Goal: Task Accomplishment & Management: Use online tool/utility

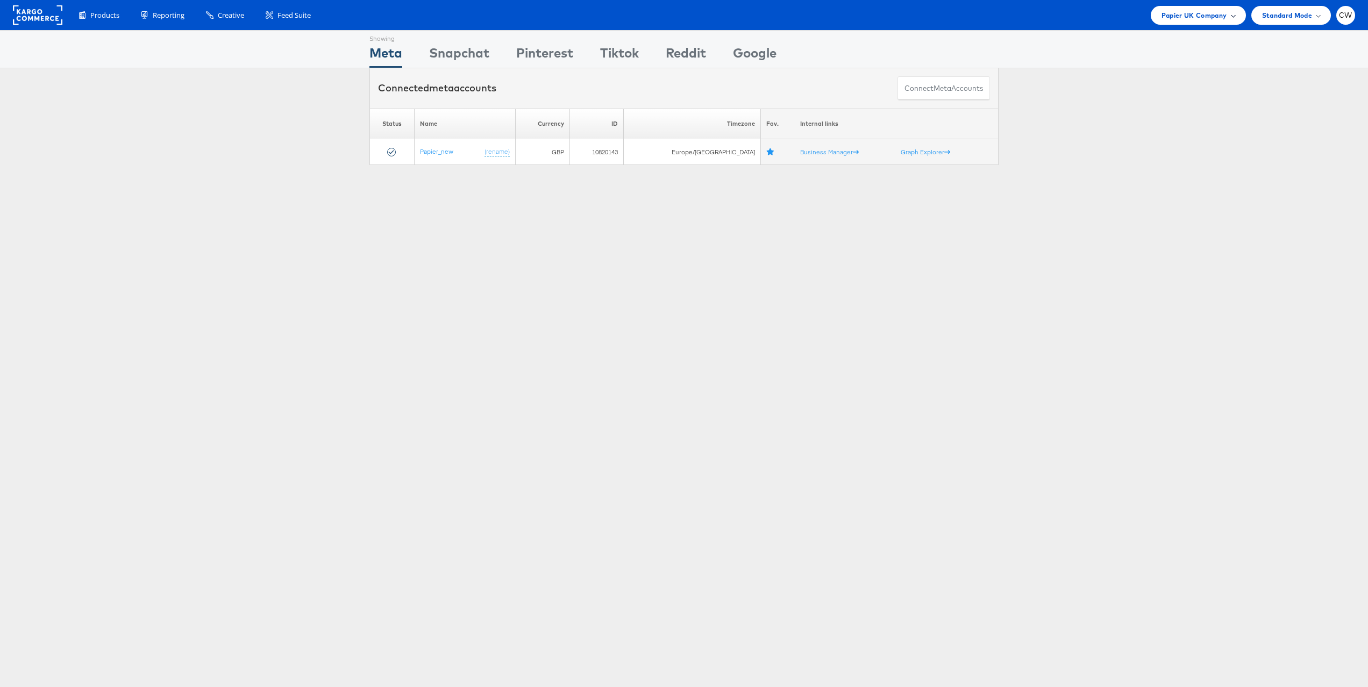
click at [1170, 15] on span "Papier UK Company" at bounding box center [1194, 15] width 66 height 11
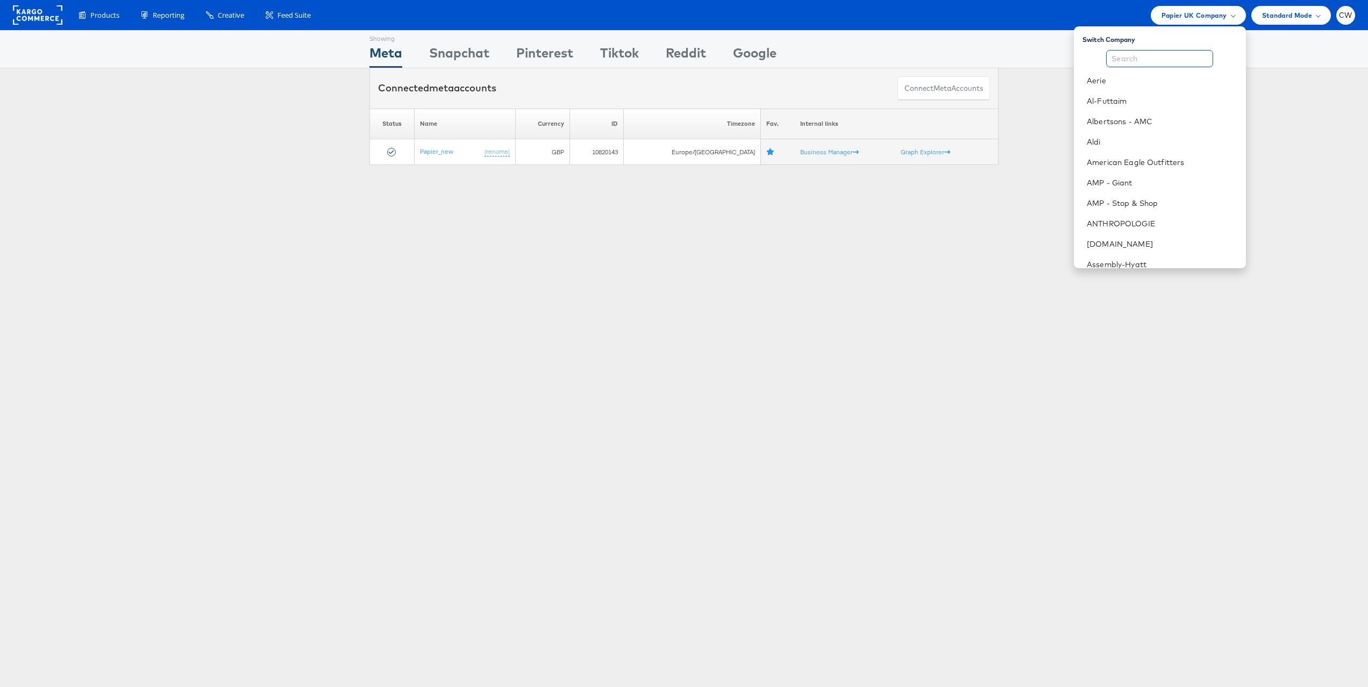
click at [1142, 56] on input "text" at bounding box center [1159, 58] width 107 height 17
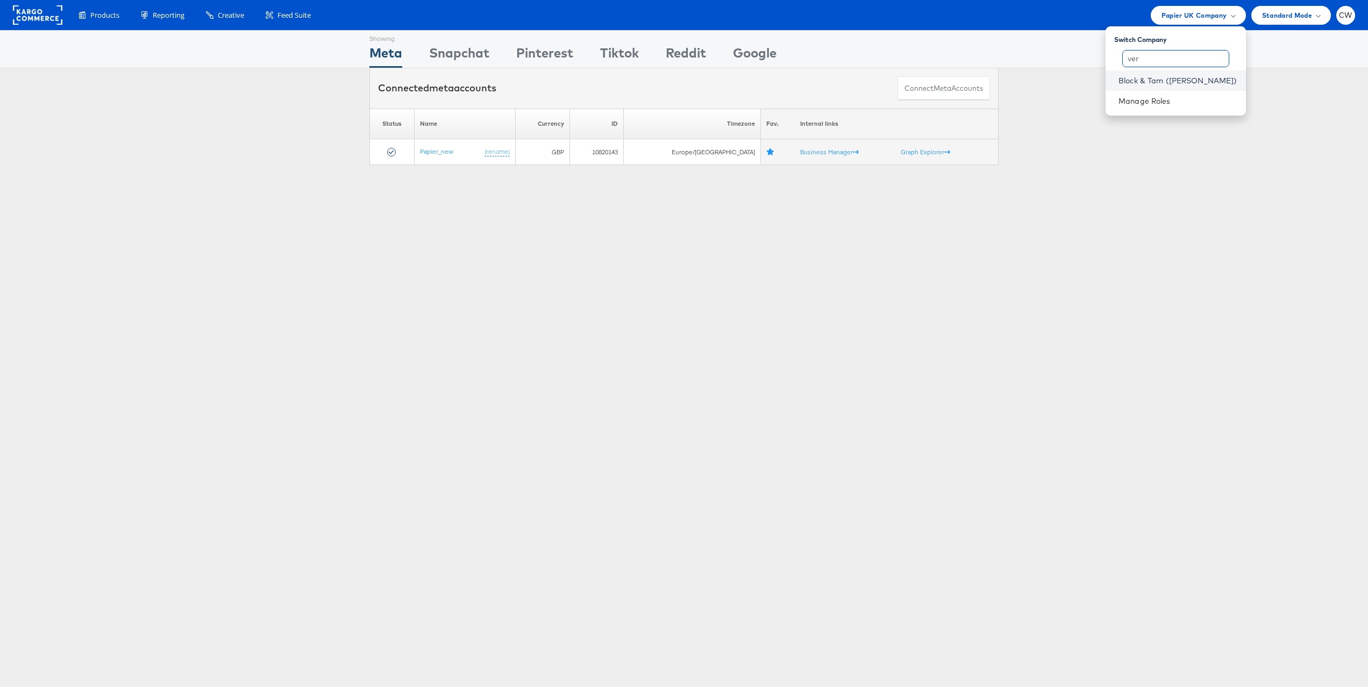
type input "ver"
click at [1180, 79] on link "Block & Tam ([PERSON_NAME])" at bounding box center [1177, 80] width 119 height 11
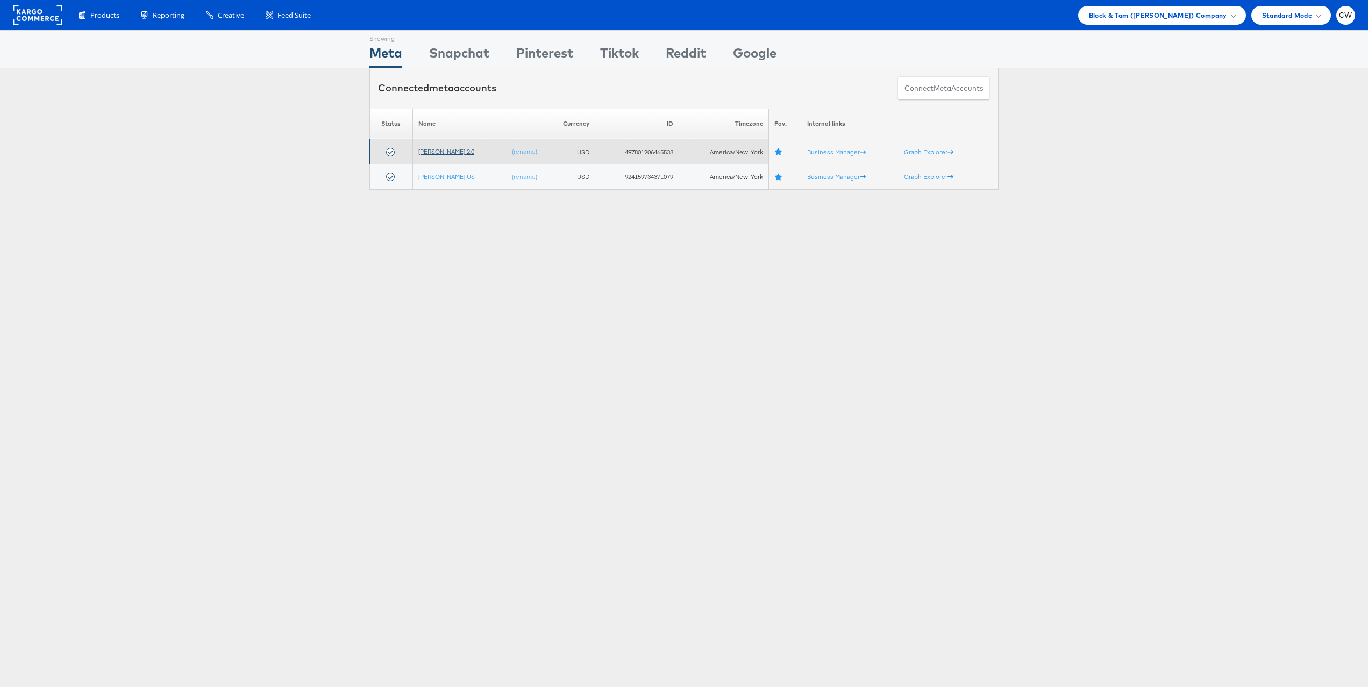
click at [454, 153] on link "[PERSON_NAME] 2.0" at bounding box center [446, 151] width 56 height 8
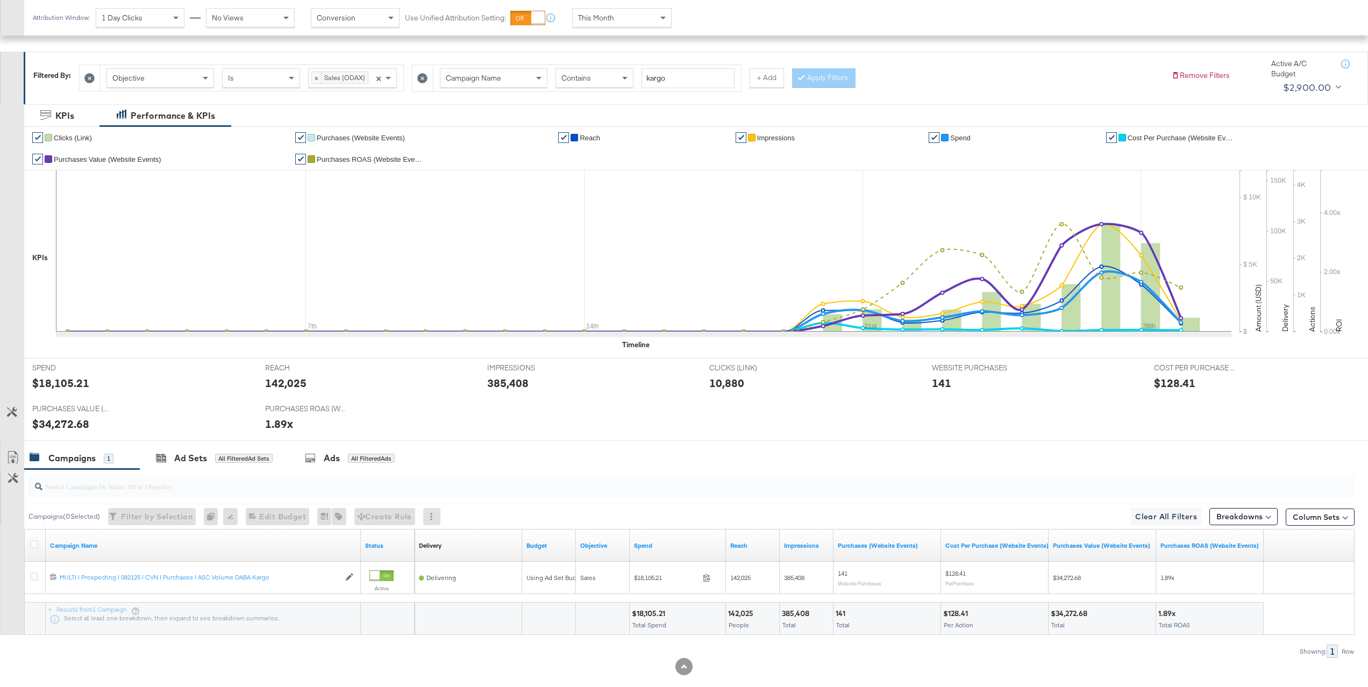
scroll to position [151, 0]
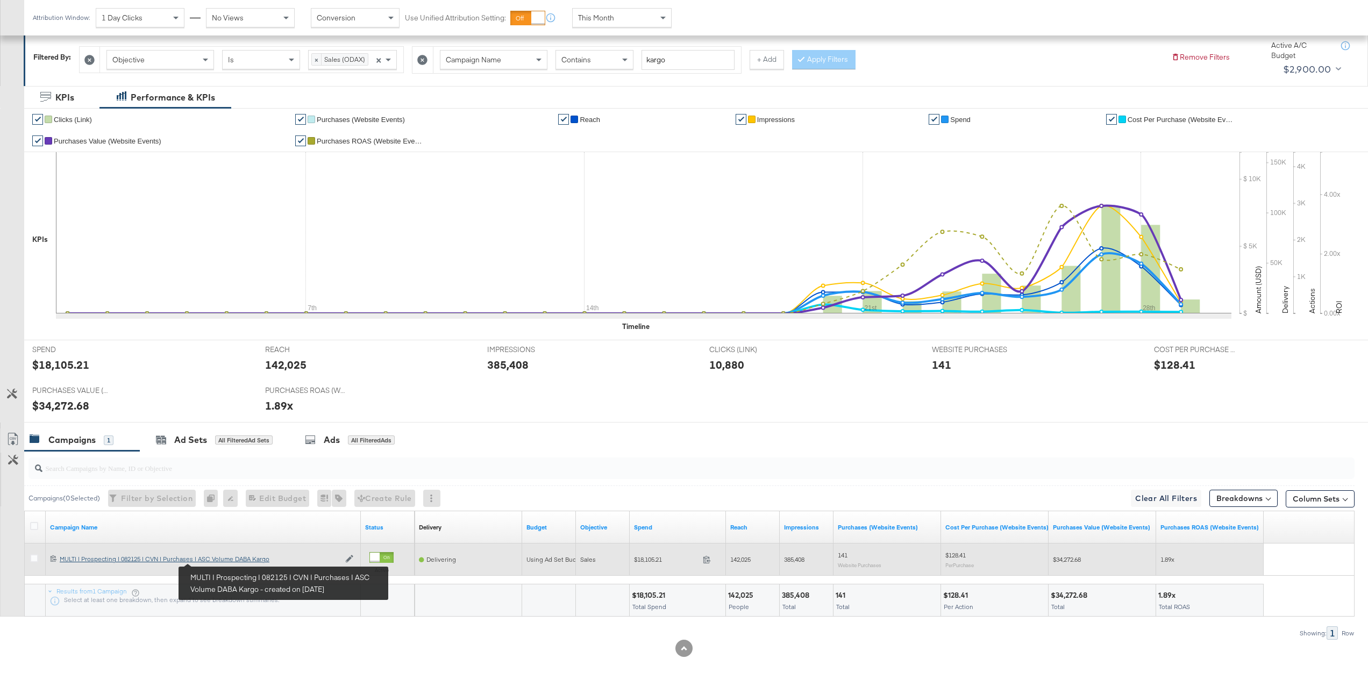
click at [219, 562] on div "MULTI | Prospecting | 082125 | CVN | Purchases | ASC Volume DABA Kargo MULTI | …" at bounding box center [200, 559] width 280 height 9
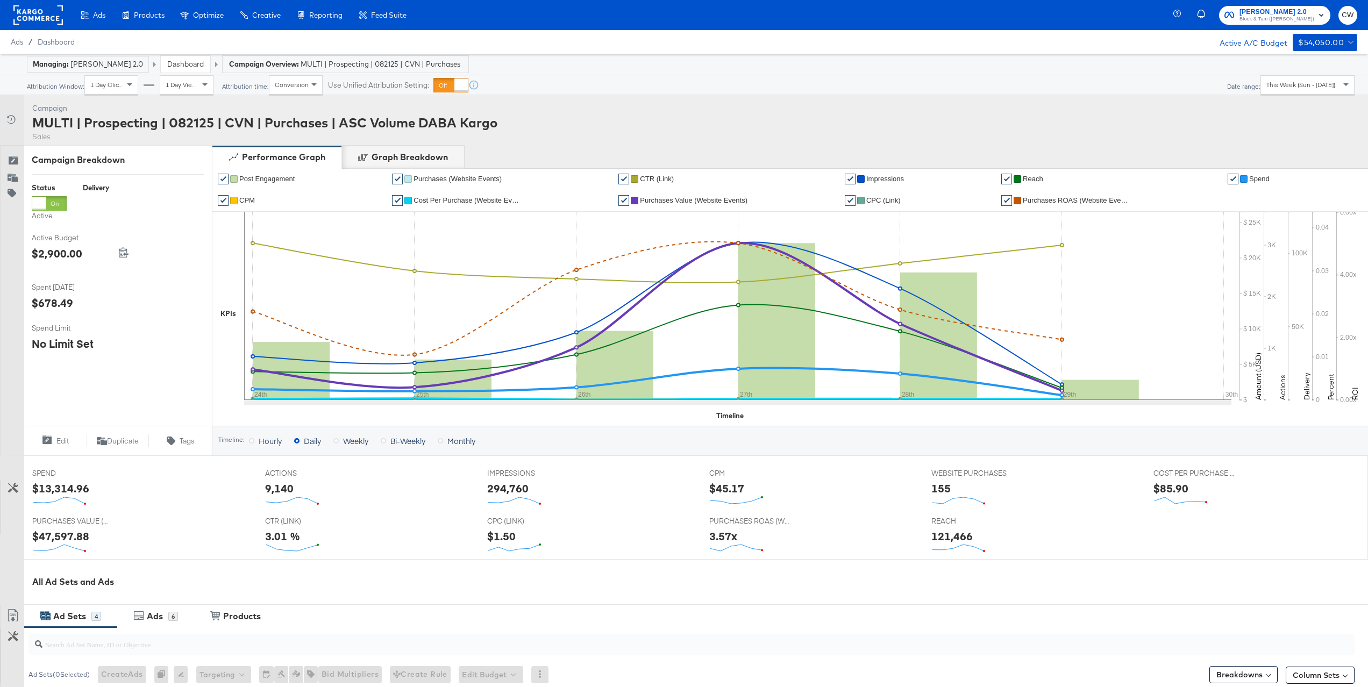
click at [1299, 85] on span "This Week (Sun - Today)" at bounding box center [1300, 85] width 69 height 8
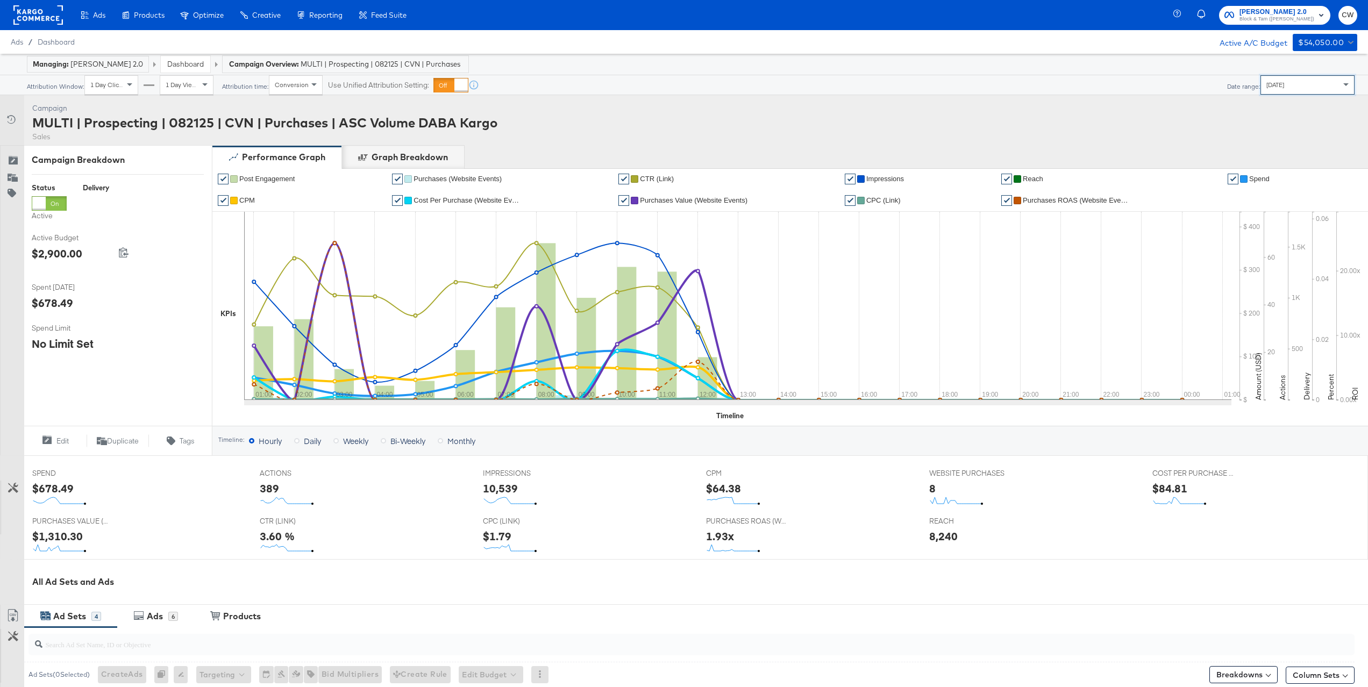
click at [1301, 88] on div "Today" at bounding box center [1307, 85] width 93 height 18
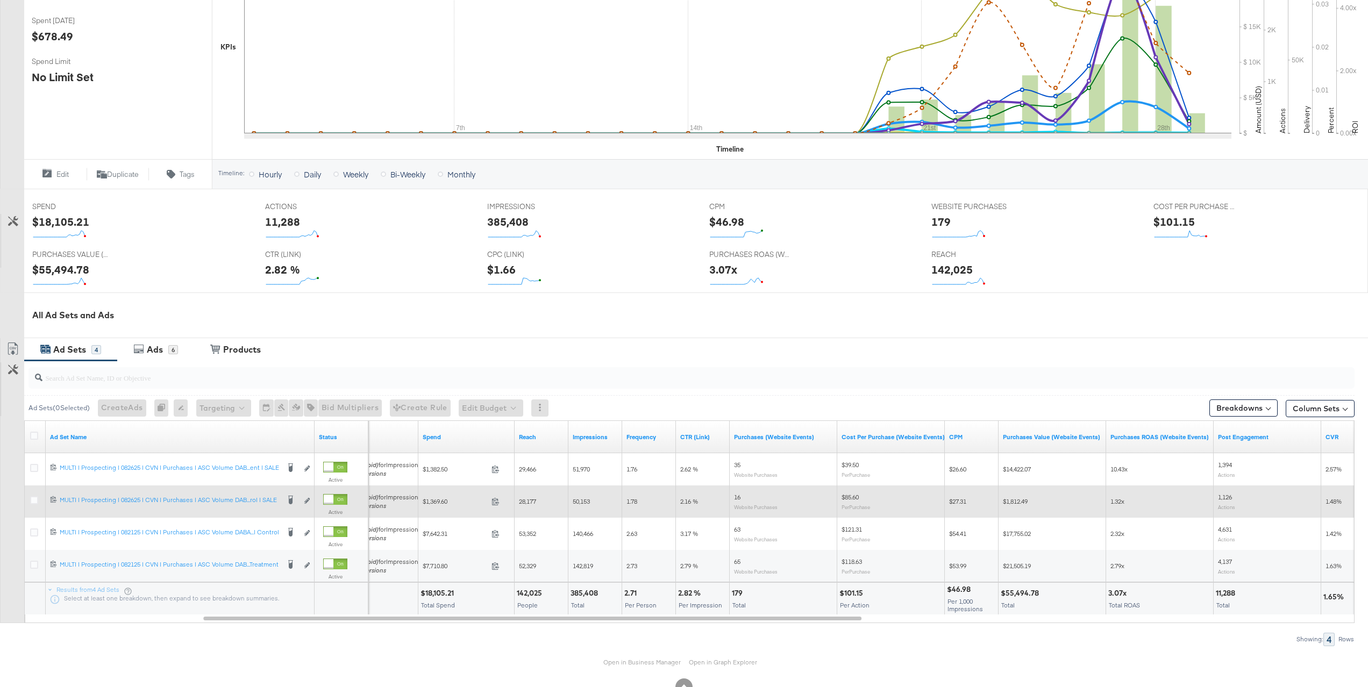
scroll to position [271, 0]
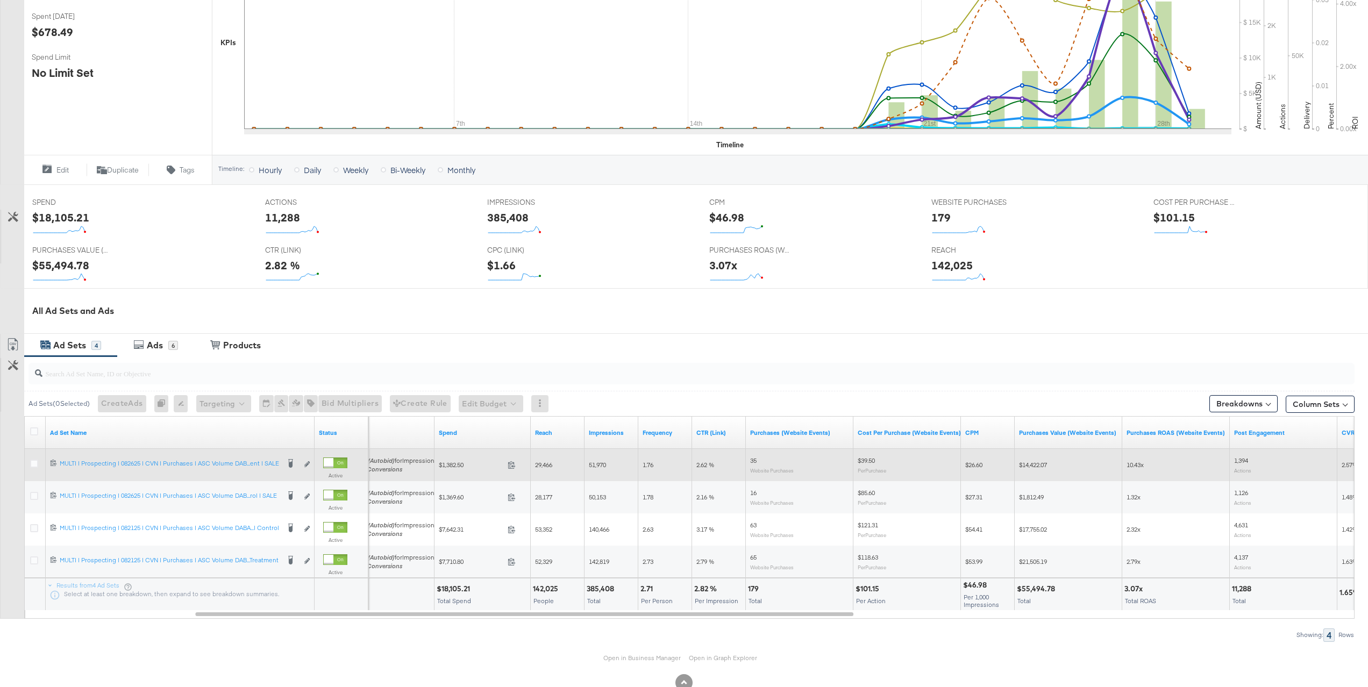
click at [1042, 467] on span "$14,422.07" at bounding box center [1033, 465] width 28 height 8
copy span "14,422.07"
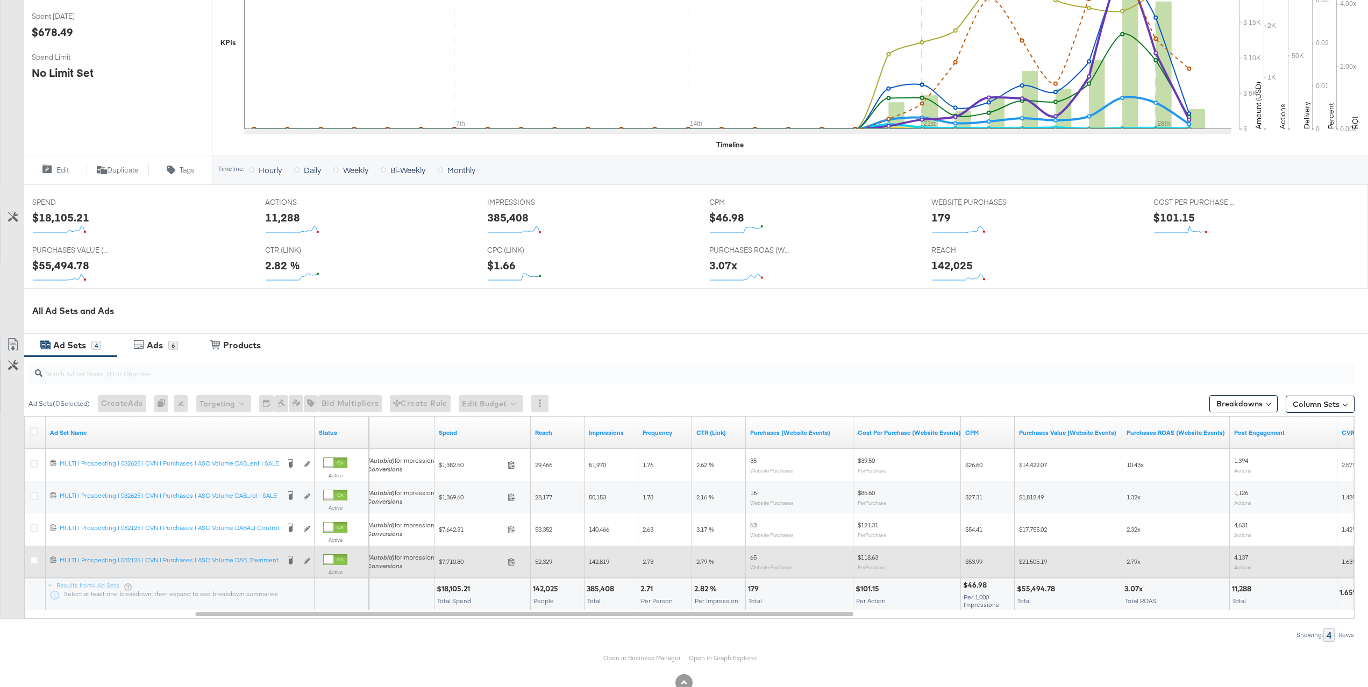
click at [1039, 562] on span "$21,505.19" at bounding box center [1033, 562] width 28 height 8
copy span "21,505.19"
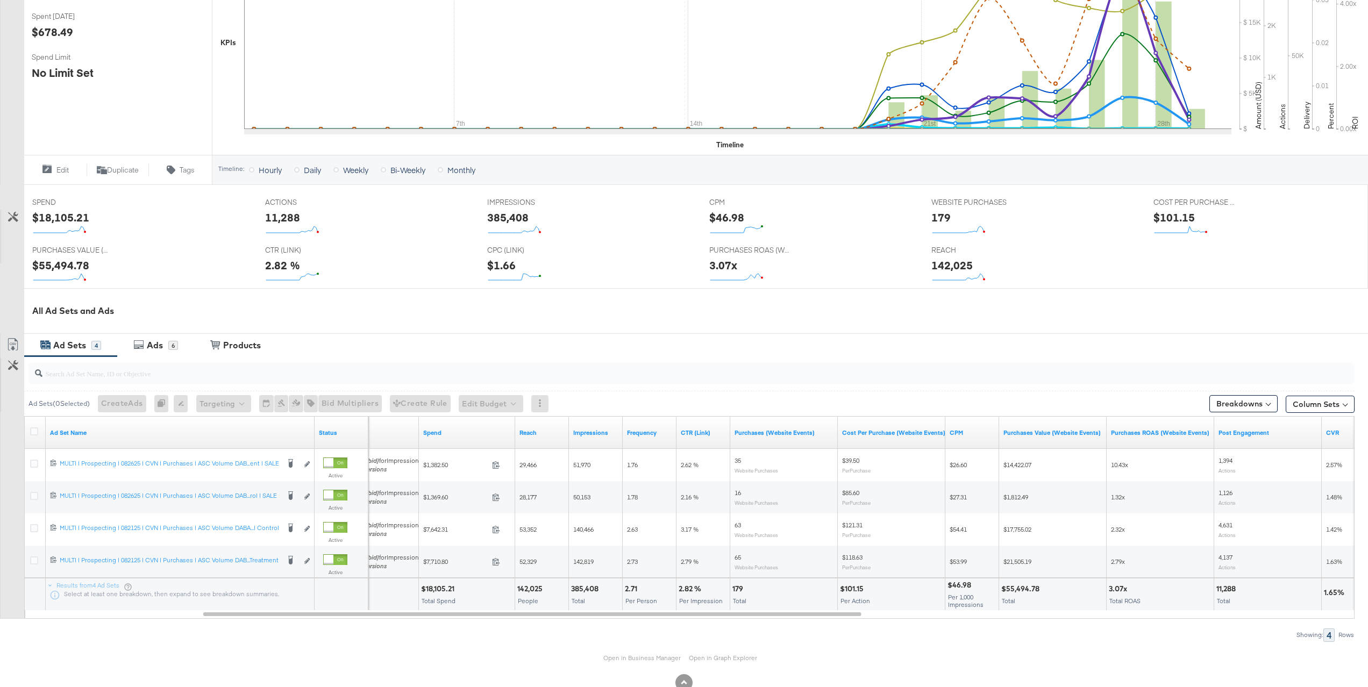
click at [1071, 351] on div "Ad Sets 4 Ads 6 View Products Products" at bounding box center [696, 344] width 1344 height 23
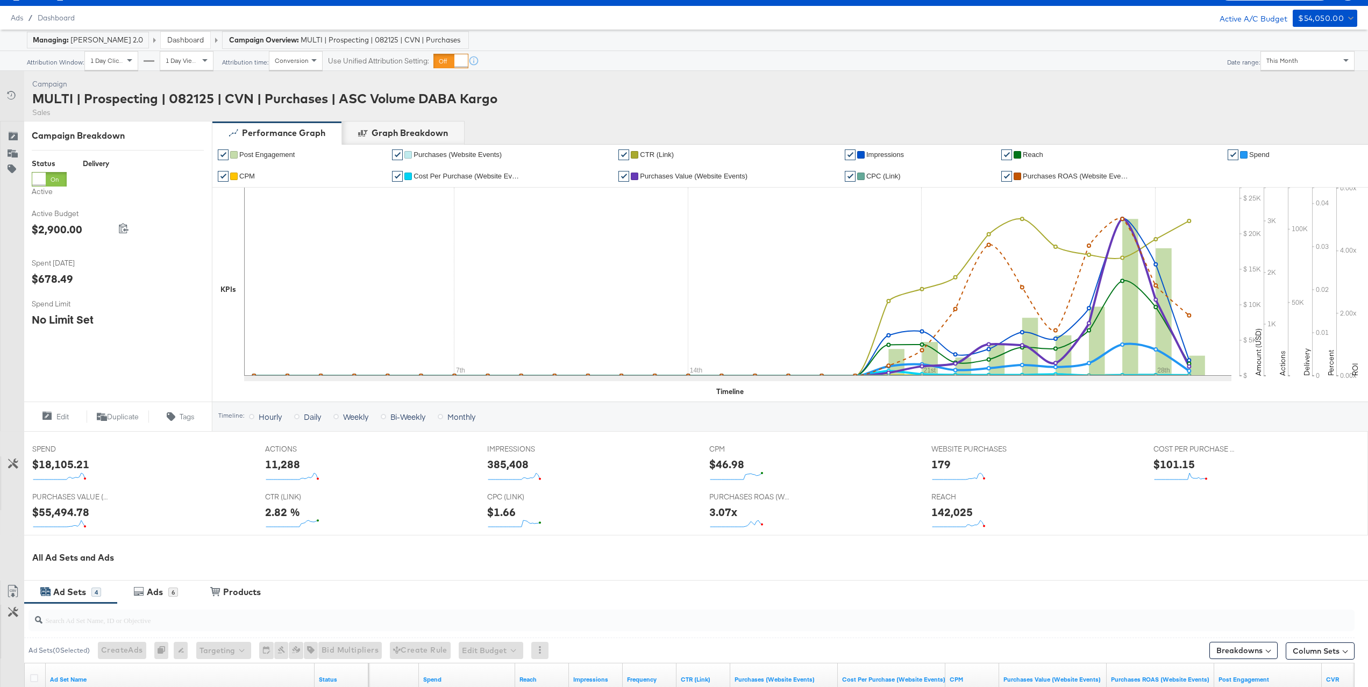
scroll to position [0, 0]
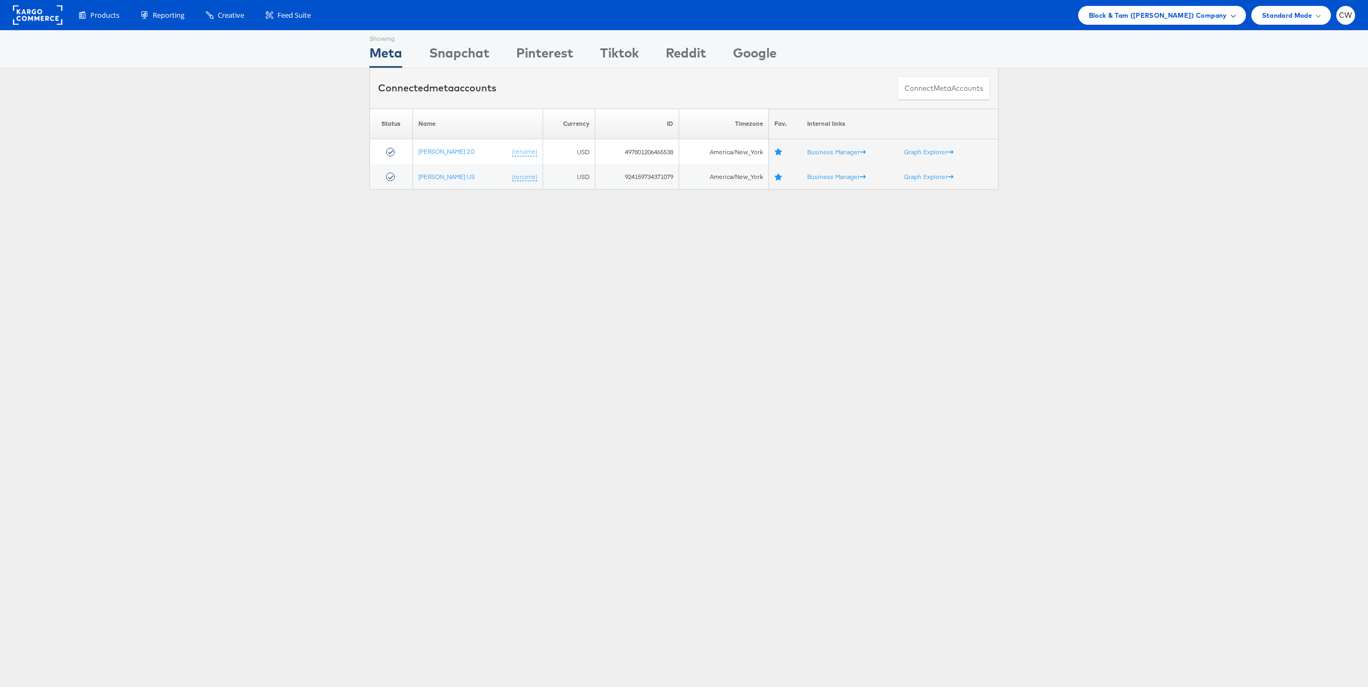
click at [1180, 6] on div "Block & Tam (Veronica Beard) Company" at bounding box center [1162, 15] width 168 height 19
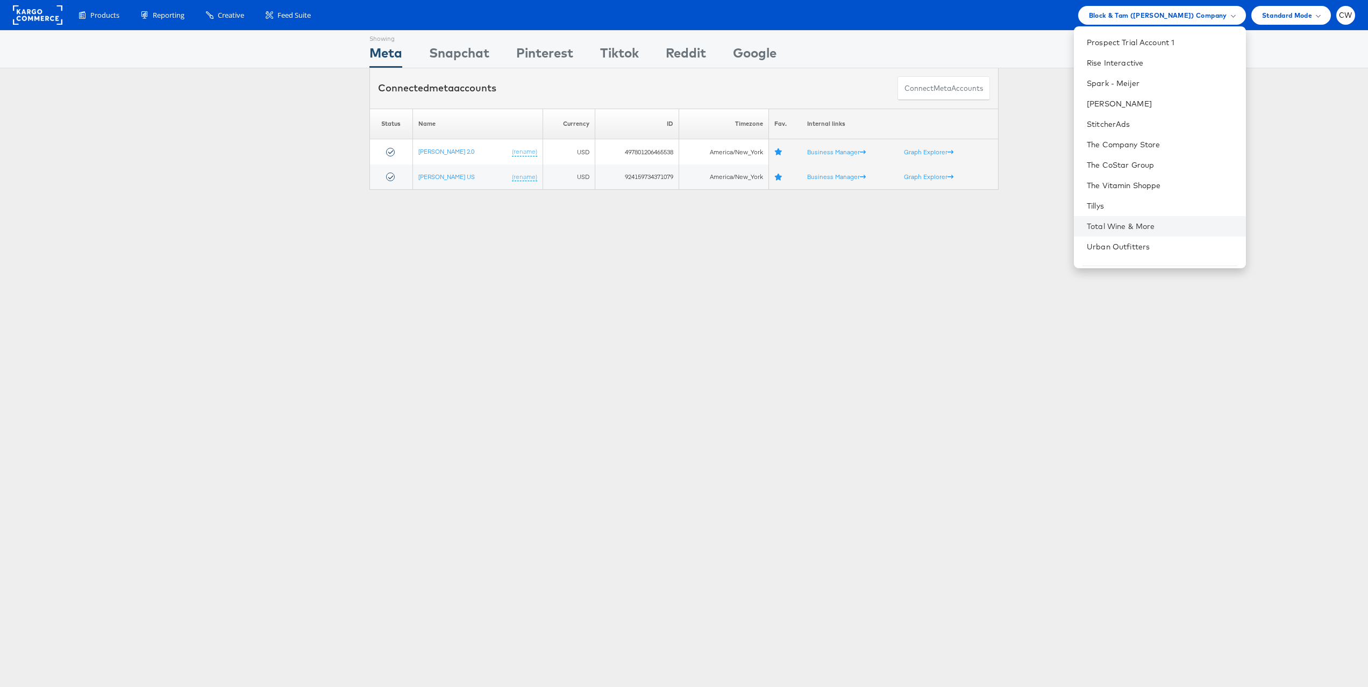
scroll to position [1075, 0]
click at [1166, 130] on link "StitcherAds" at bounding box center [1162, 129] width 150 height 11
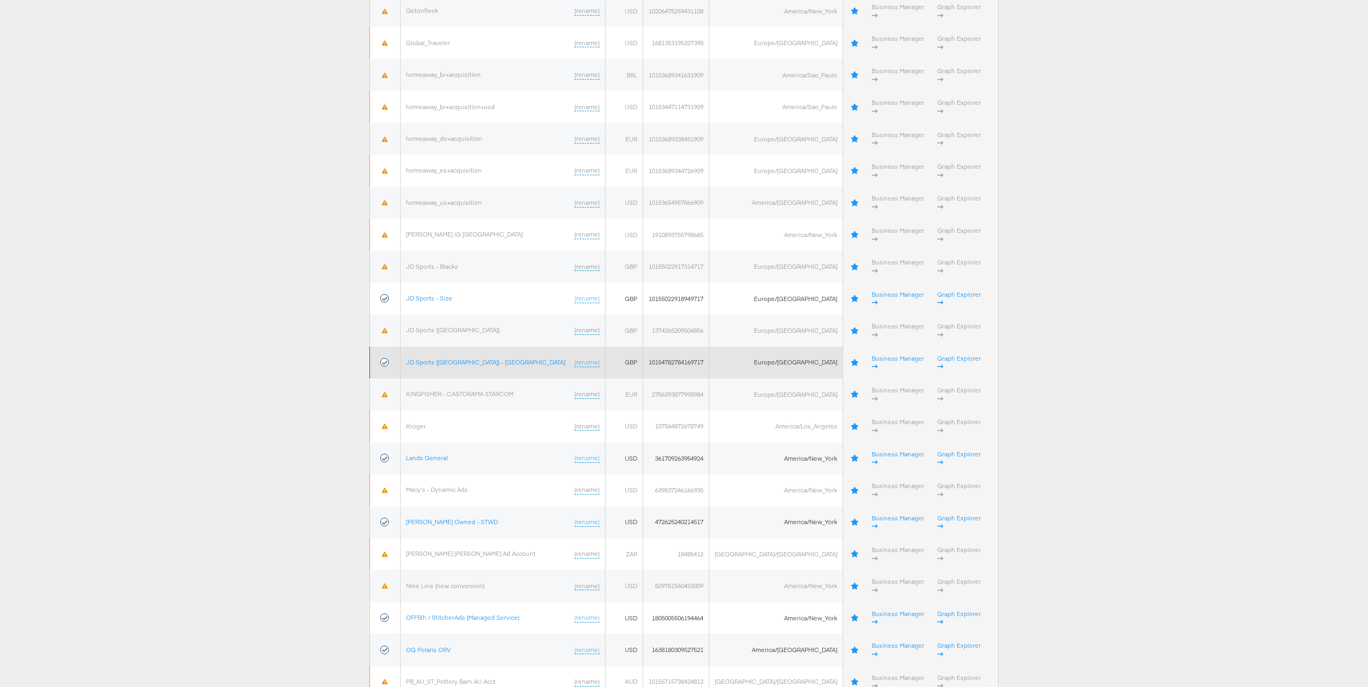
scroll to position [1299, 0]
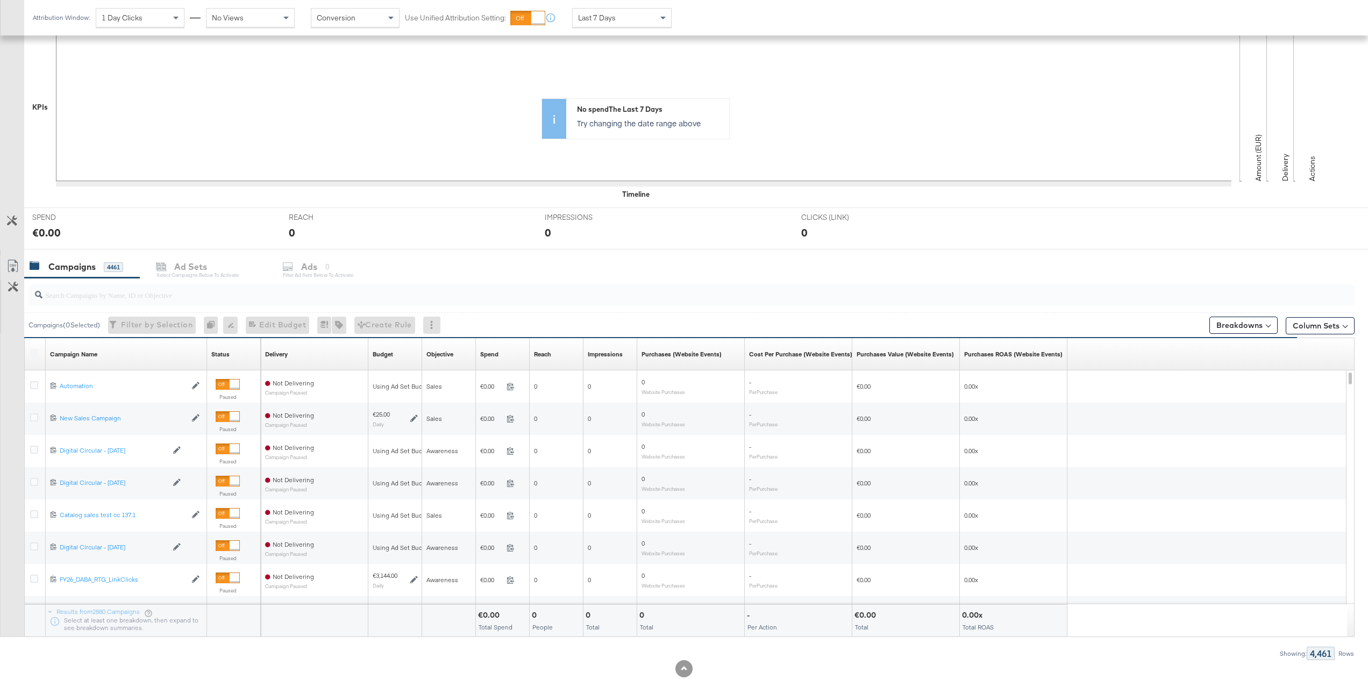
scroll to position [258, 0]
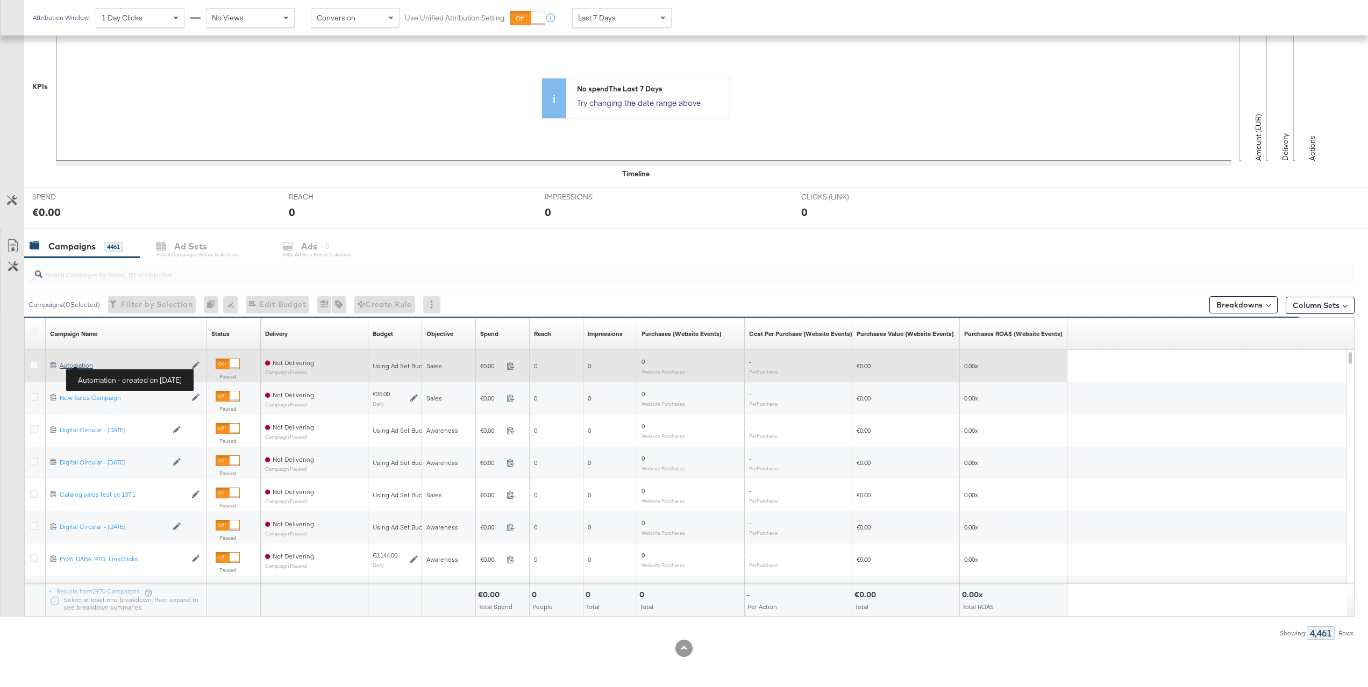
click at [83, 365] on div "Automation Automation" at bounding box center [123, 365] width 126 height 9
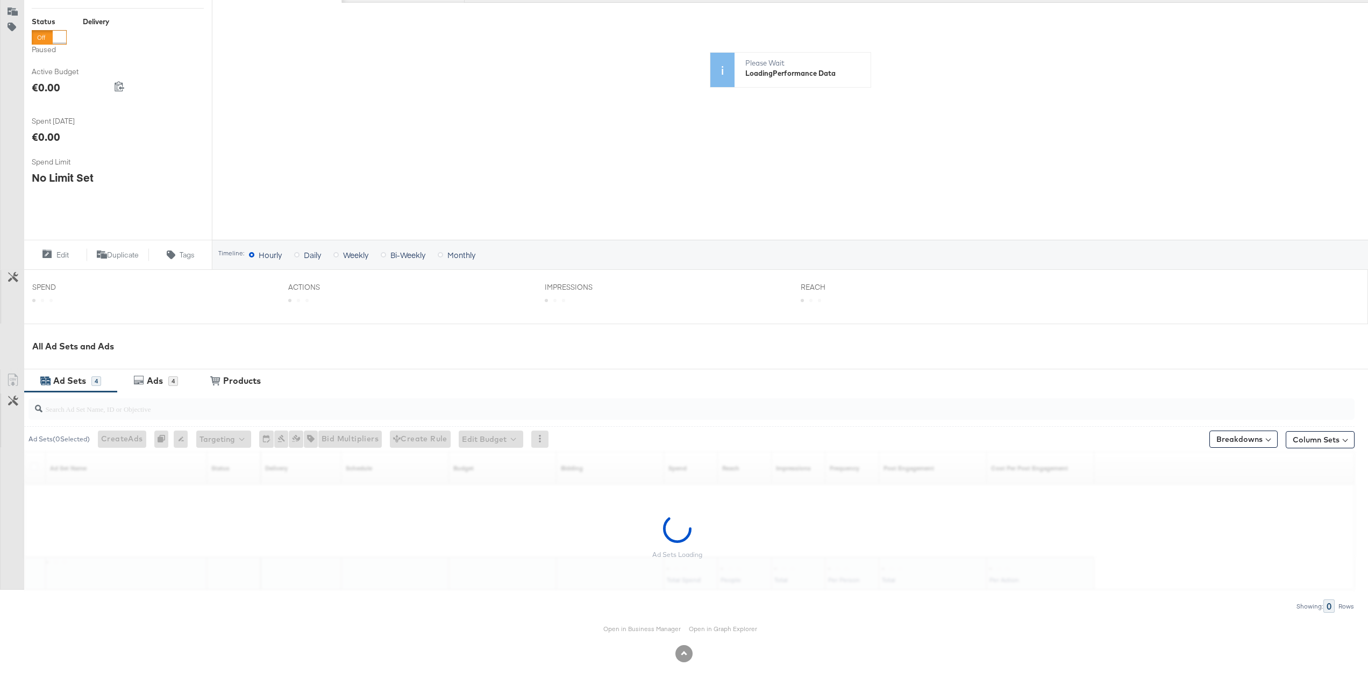
scroll to position [231, 0]
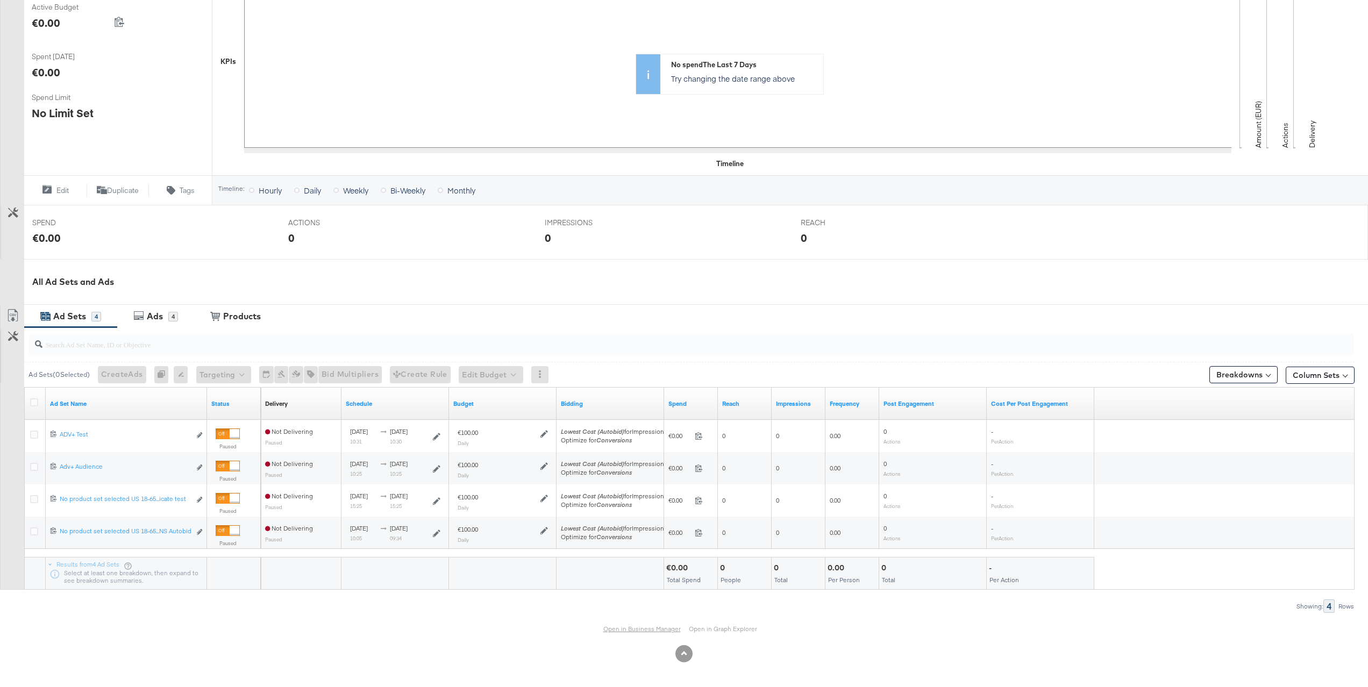
click at [633, 630] on link "Open in Business Manager" at bounding box center [641, 629] width 77 height 8
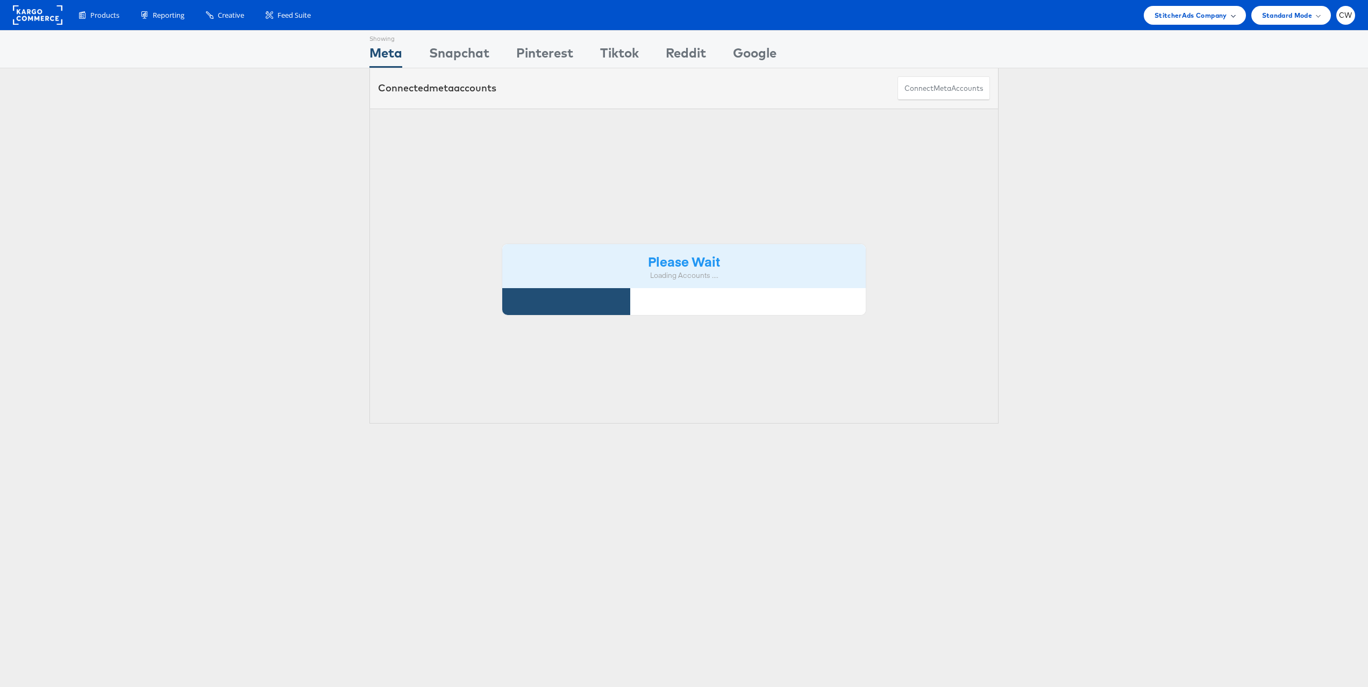
click at [1201, 15] on span "StitcherAds Company" at bounding box center [1190, 15] width 73 height 11
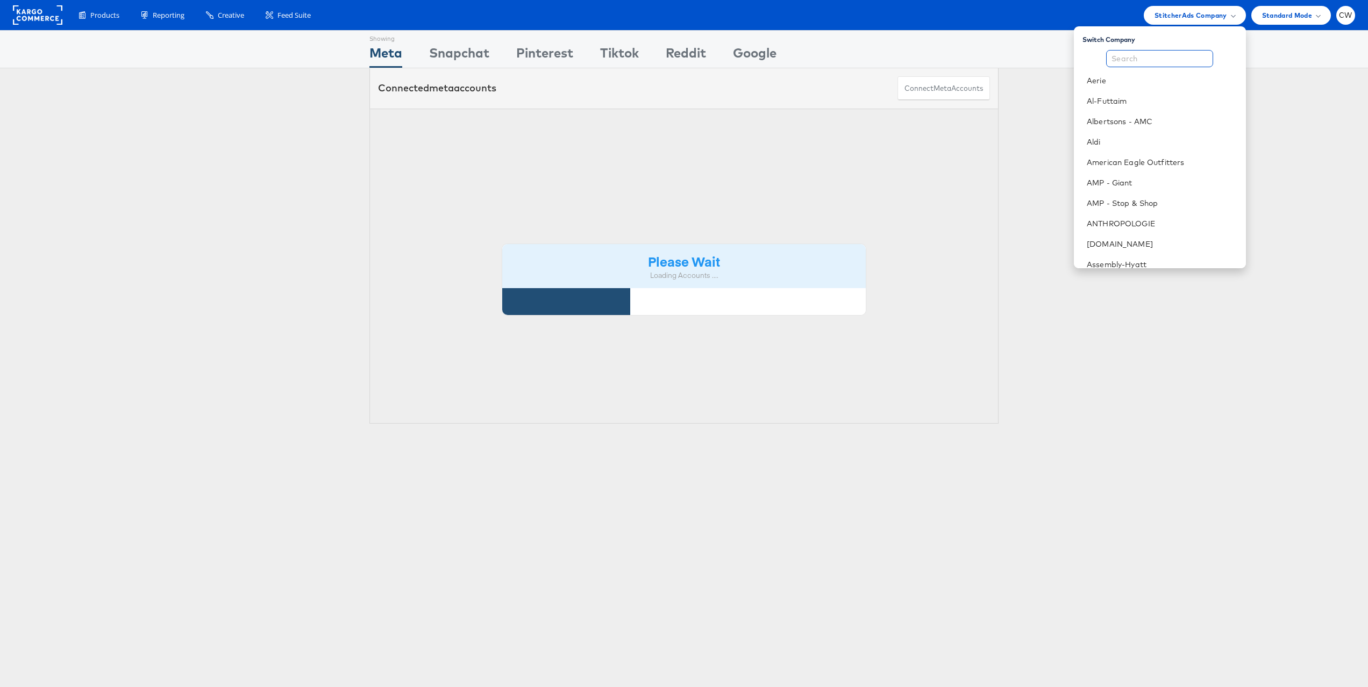
click at [1146, 61] on input "text" at bounding box center [1159, 58] width 107 height 17
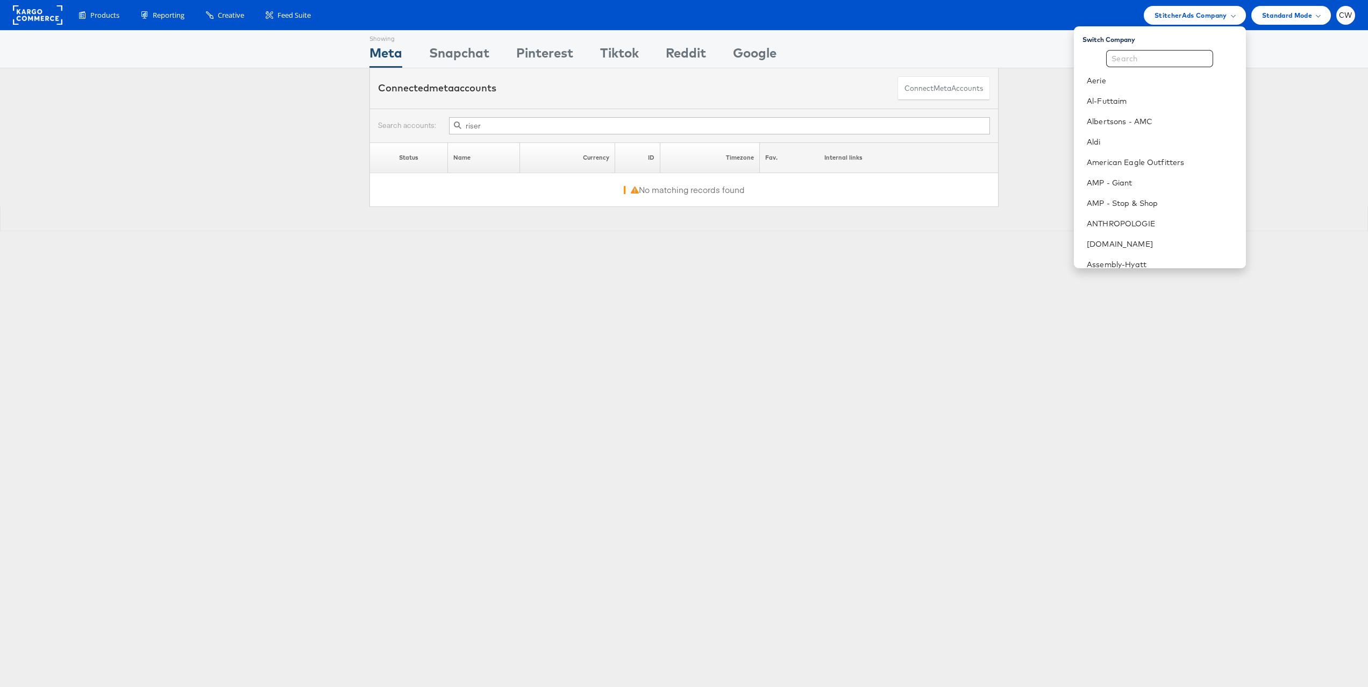
type input "riser"
click at [1180, 53] on input "text" at bounding box center [1159, 58] width 107 height 17
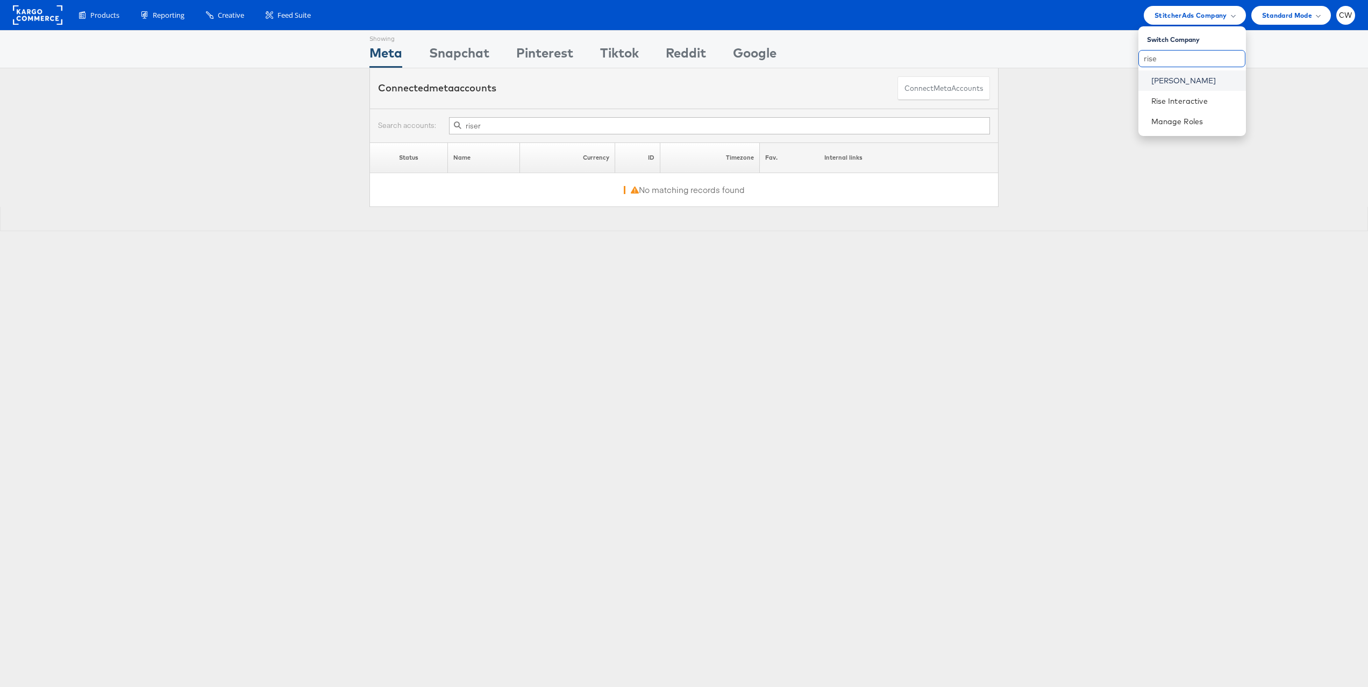
type input "rise"
click at [1214, 84] on link "Mason - Risewell" at bounding box center [1194, 80] width 86 height 11
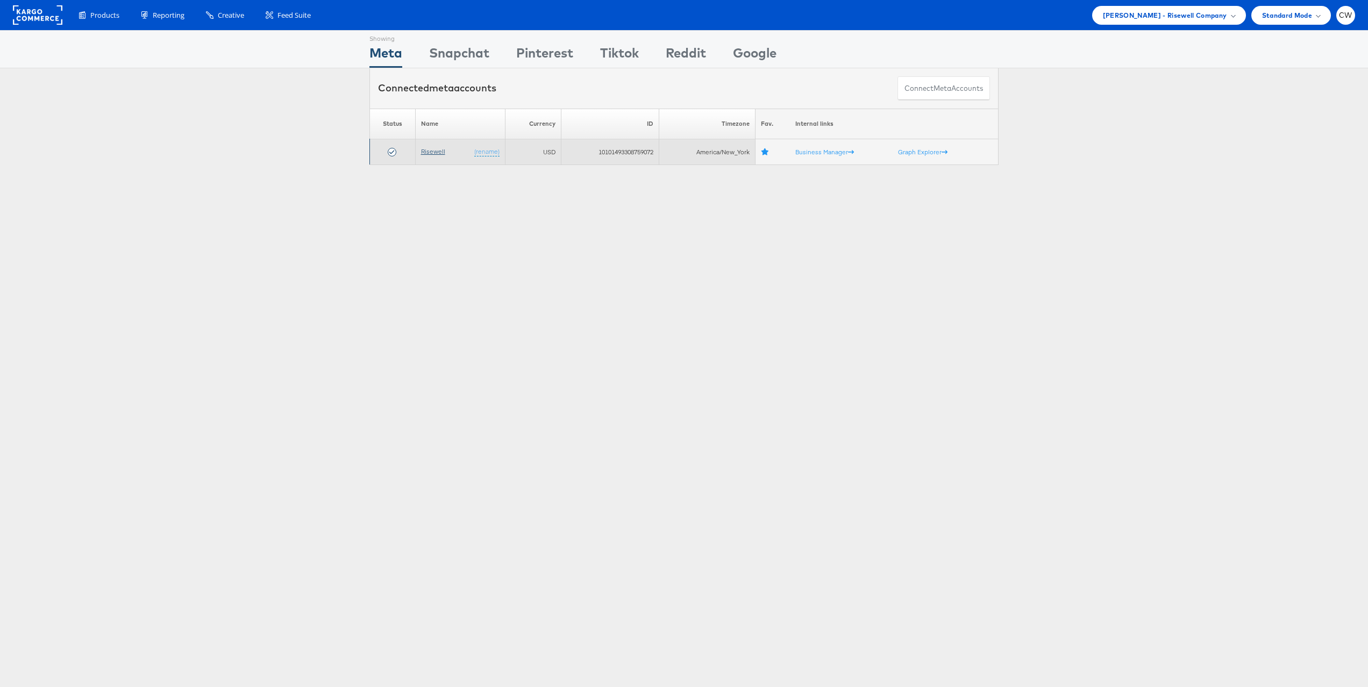
click at [438, 151] on link "Risewell" at bounding box center [433, 151] width 24 height 8
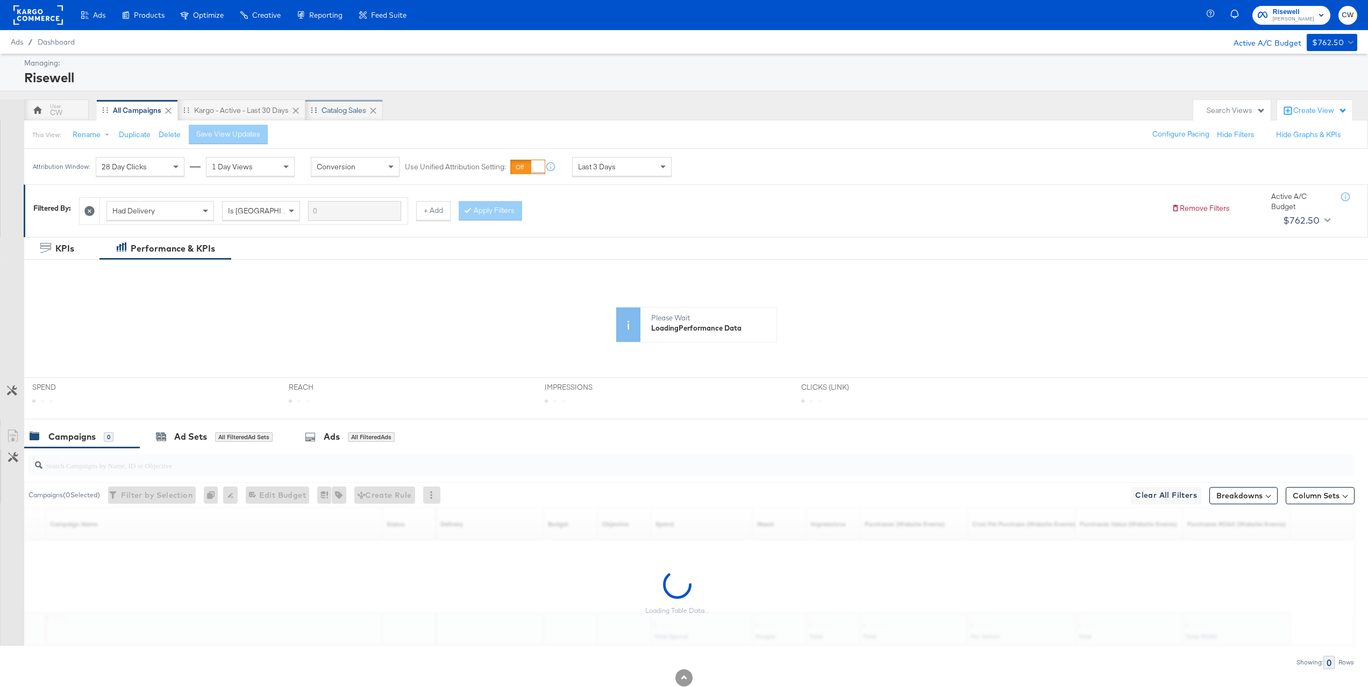
click at [333, 105] on div "Catalog Sales" at bounding box center [344, 110] width 45 height 10
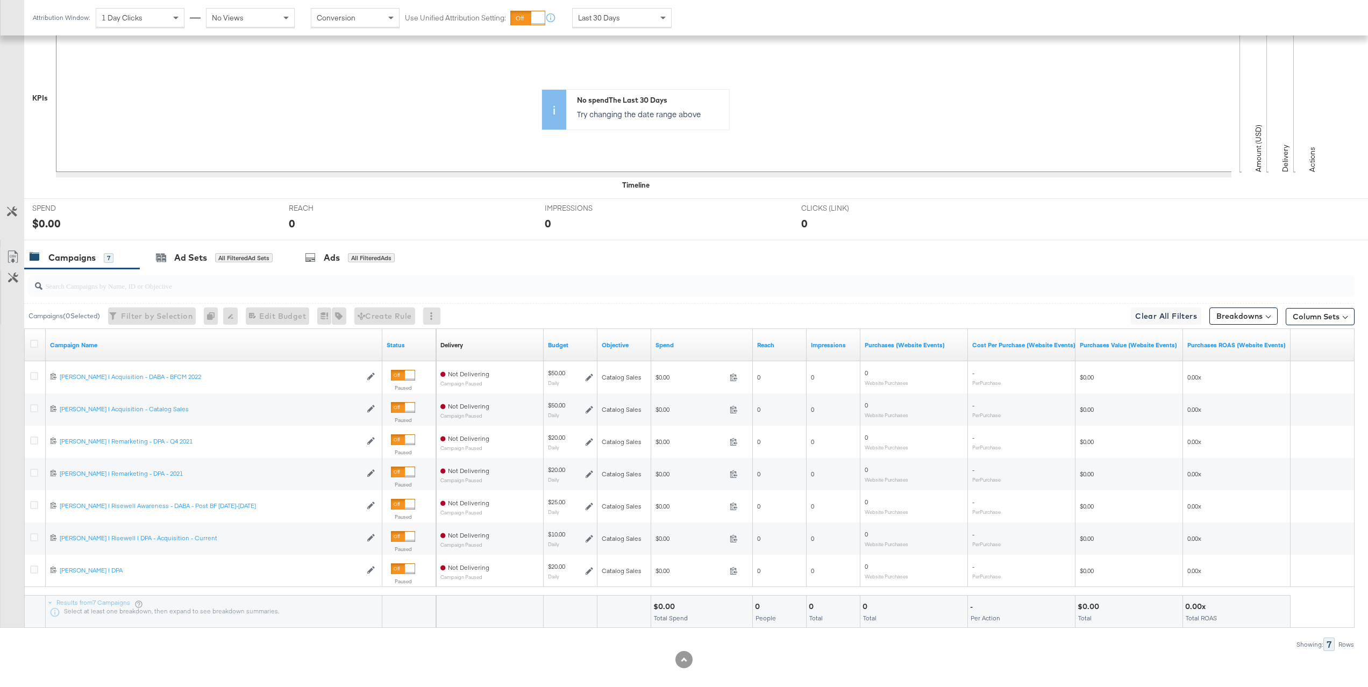
scroll to position [282, 0]
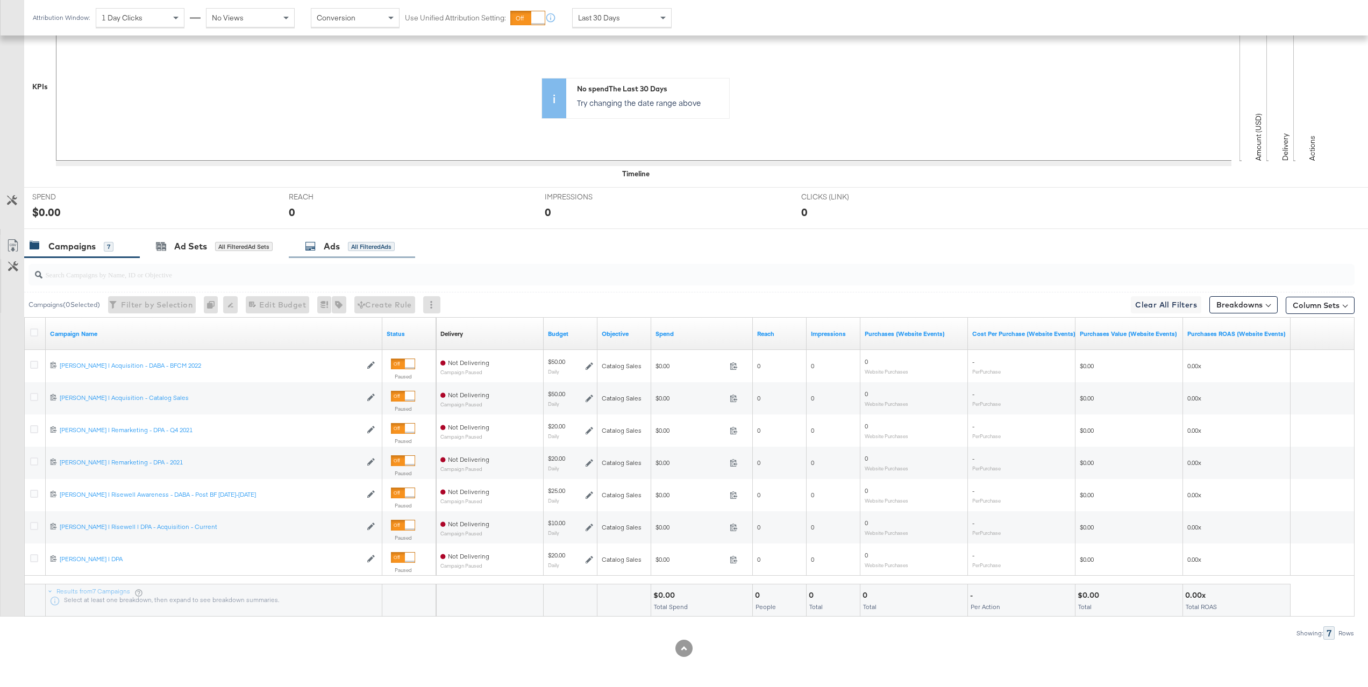
click at [327, 238] on div "Ads All Filtered Ads" at bounding box center [352, 246] width 126 height 23
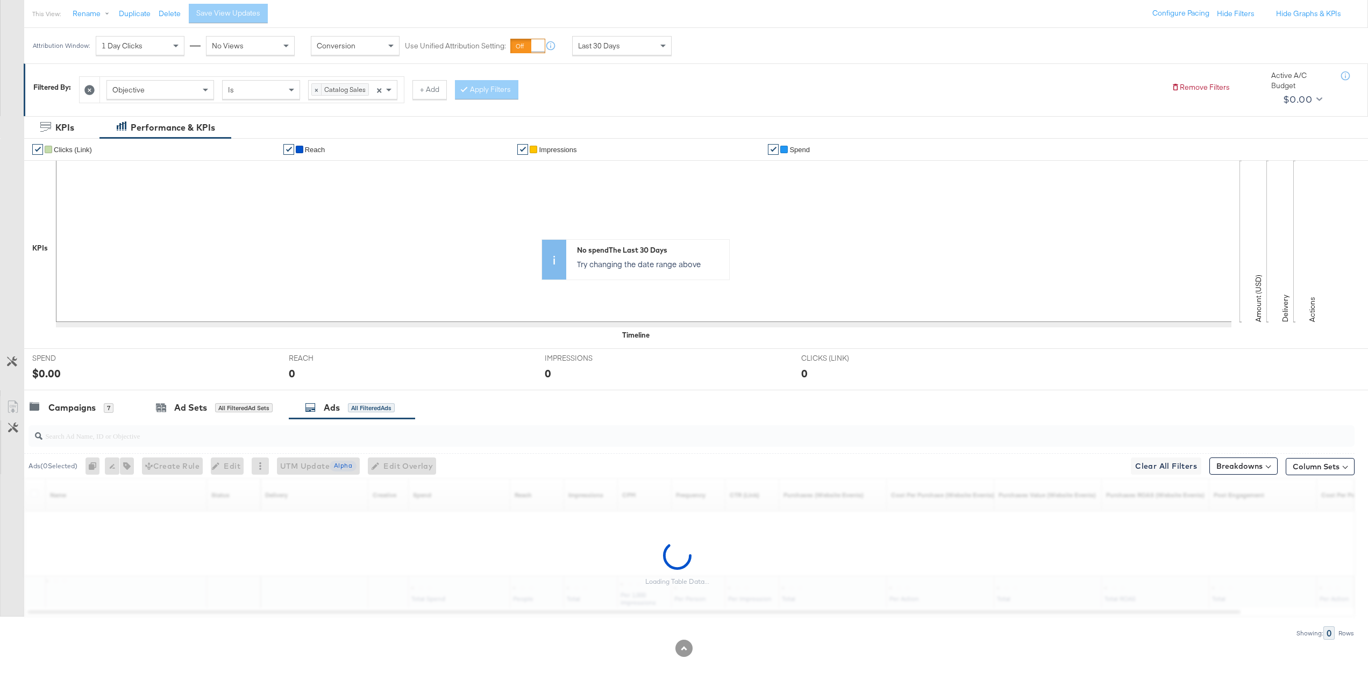
scroll to position [121, 0]
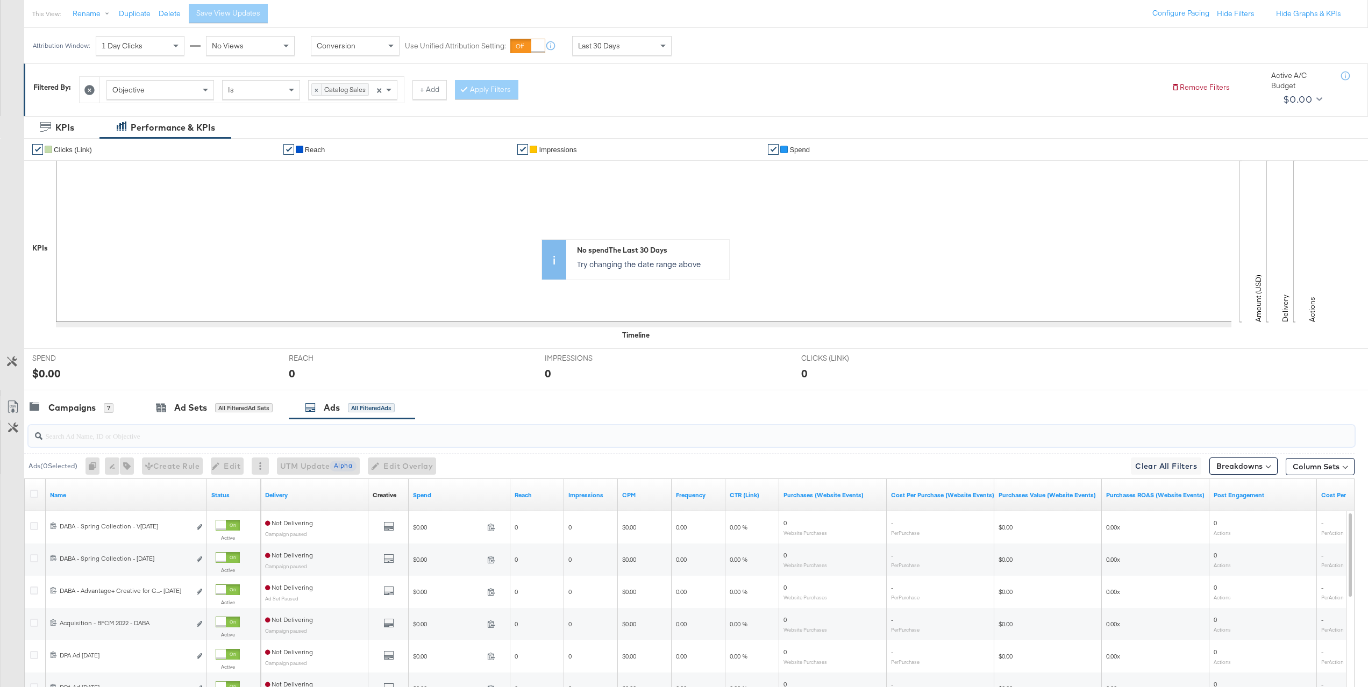
click at [234, 429] on input "search" at bounding box center [636, 431] width 1188 height 21
click at [98, 395] on div at bounding box center [684, 394] width 1368 height 9
click at [99, 406] on div "Campaigns 7" at bounding box center [72, 408] width 84 height 12
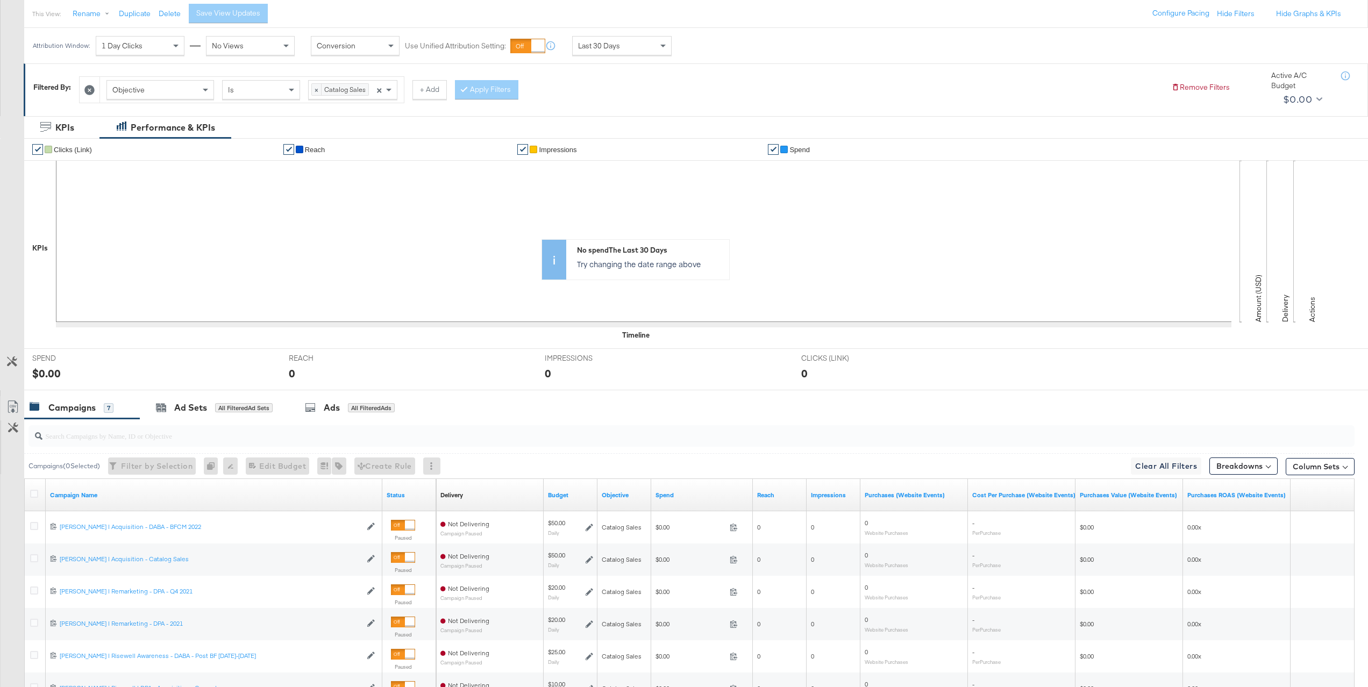
click at [193, 438] on input "search" at bounding box center [636, 431] width 1188 height 21
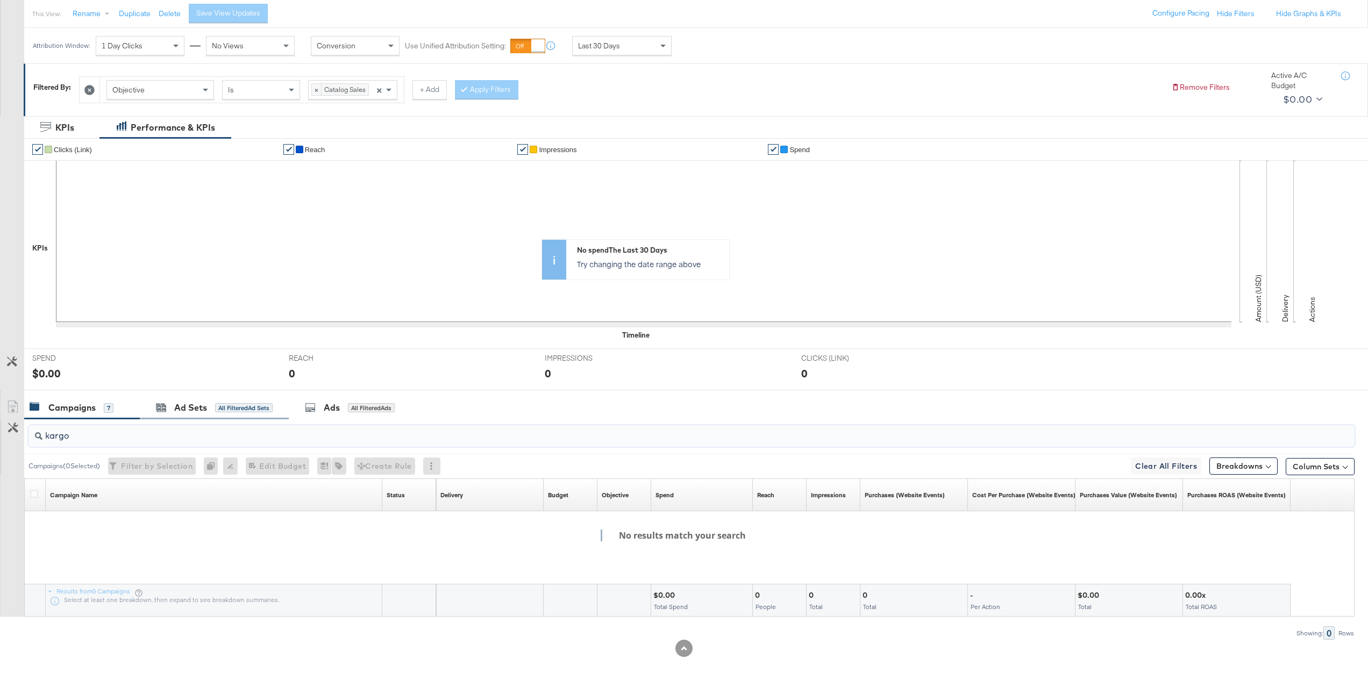
type input "kargo"
click at [258, 400] on div "Ad Sets All Filtered Ad Sets" at bounding box center [214, 407] width 149 height 23
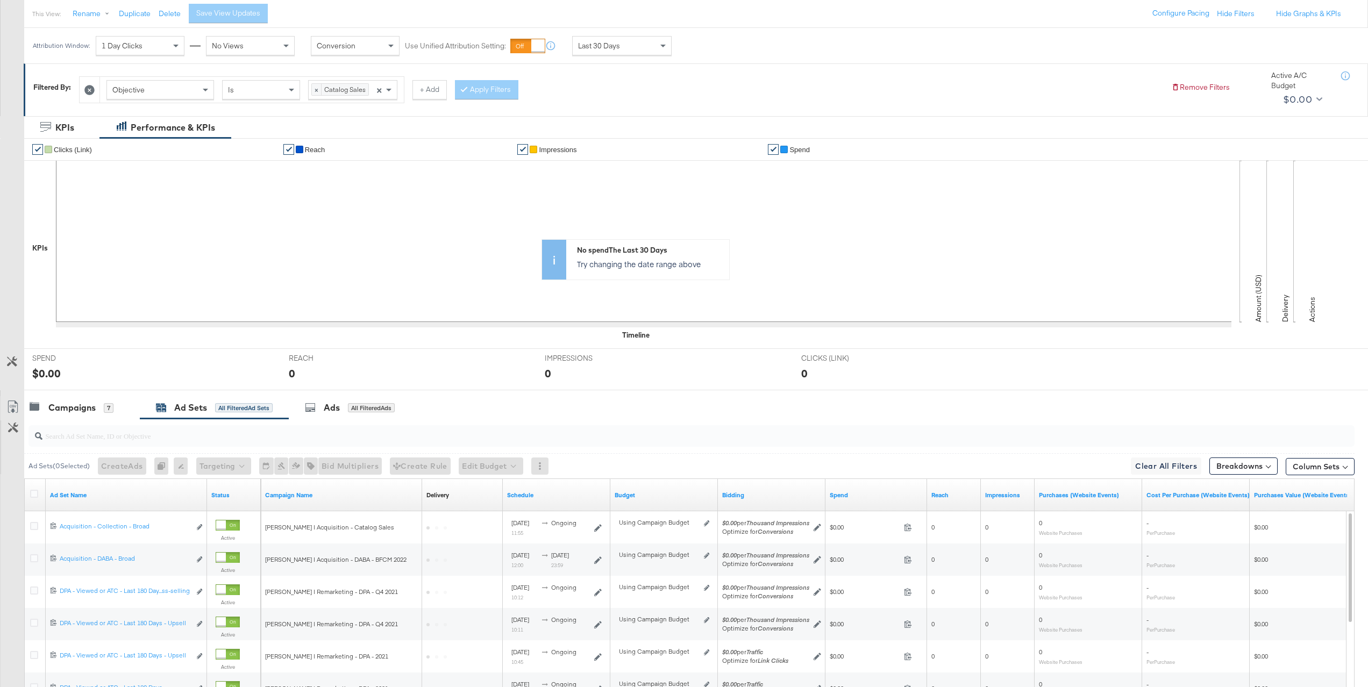
scroll to position [168, 0]
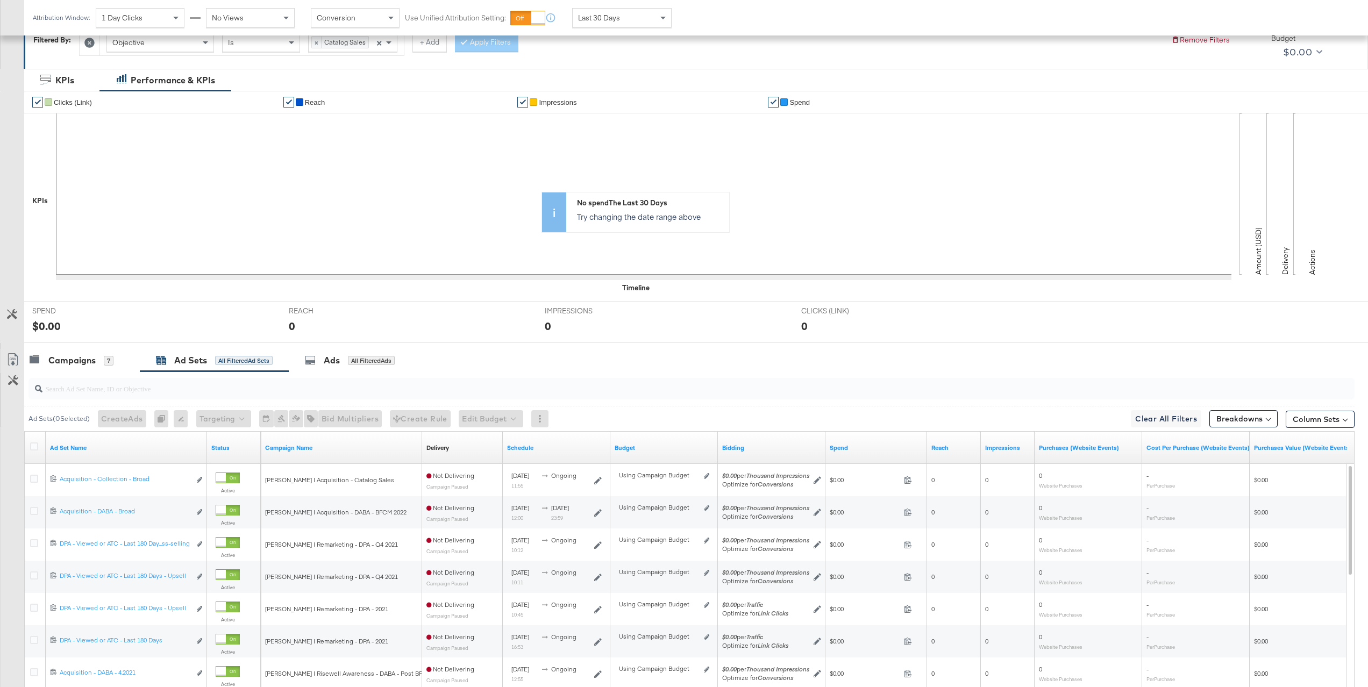
click at [166, 397] on div at bounding box center [691, 389] width 1326 height 22
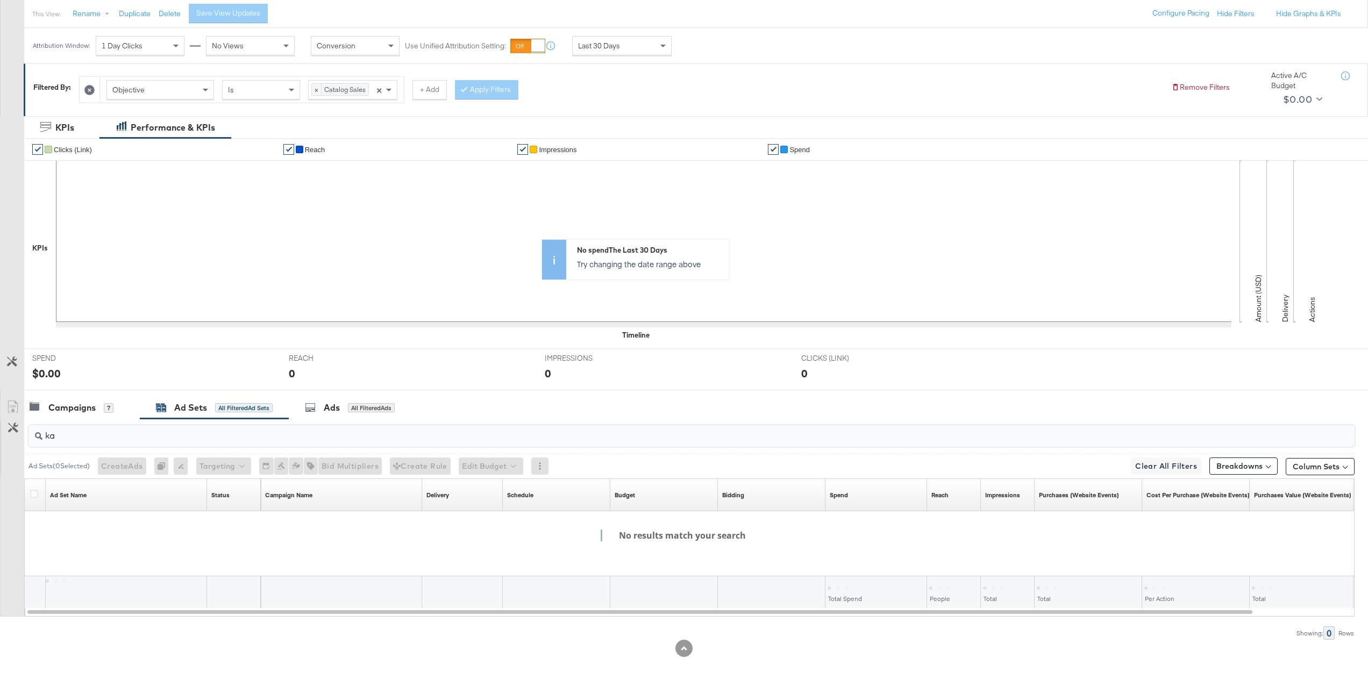
scroll to position [121, 0]
type input "k"
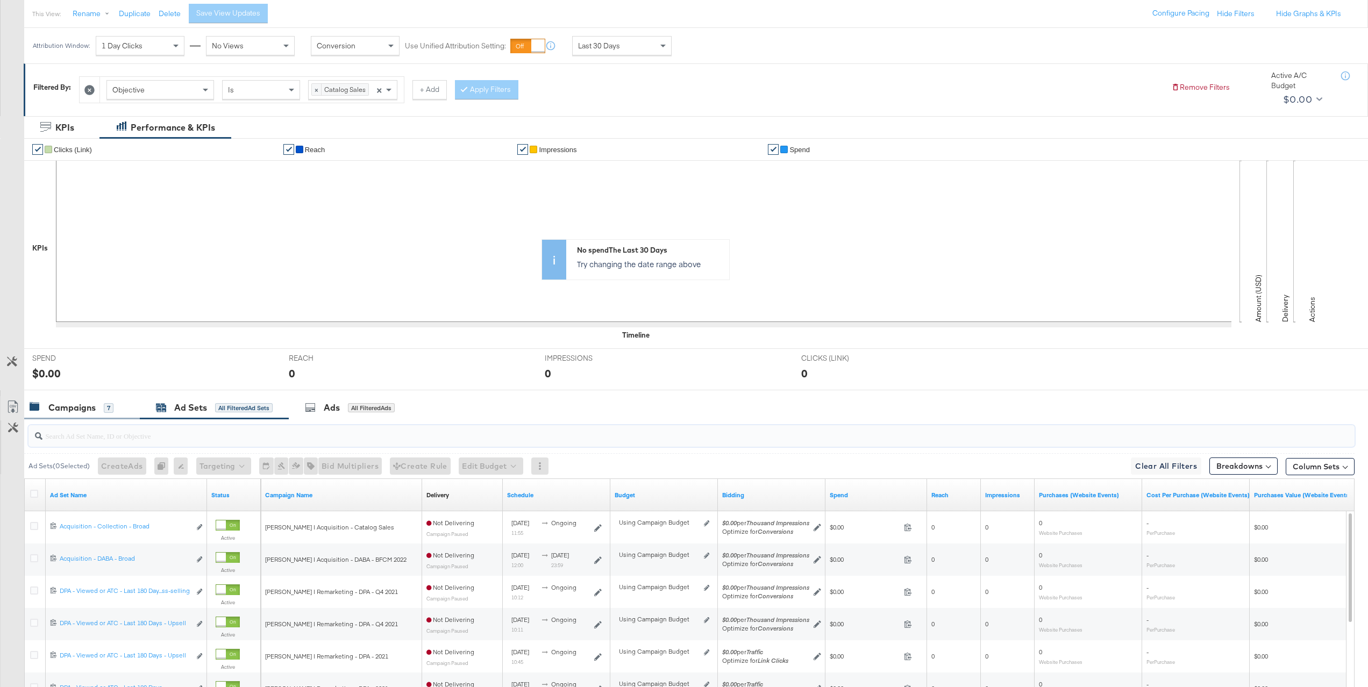
click at [99, 411] on div "Campaigns 7" at bounding box center [72, 408] width 84 height 12
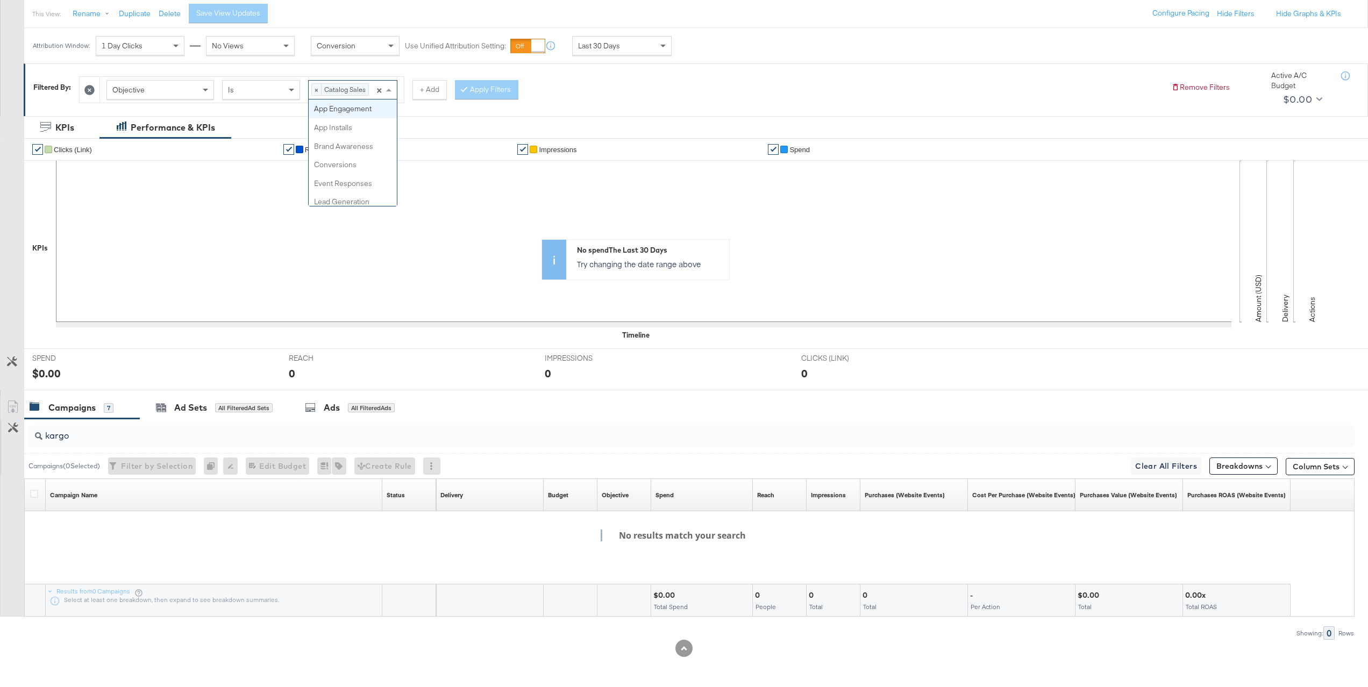
click at [337, 91] on span "Catalog Sales" at bounding box center [345, 89] width 47 height 11
click at [348, 95] on div "Select values" at bounding box center [349, 90] width 80 height 18
click at [489, 90] on button "Apply Filters" at bounding box center [485, 89] width 63 height 19
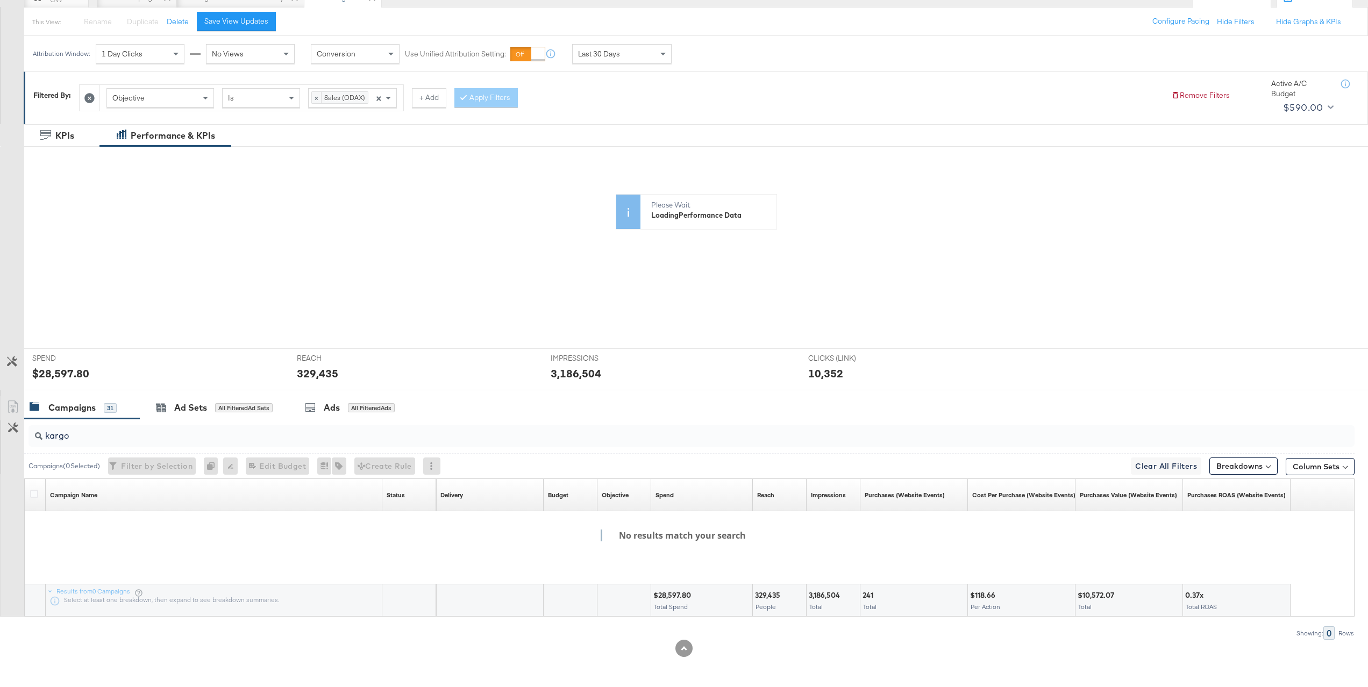
scroll to position [121, 0]
